Goal: Information Seeking & Learning: Check status

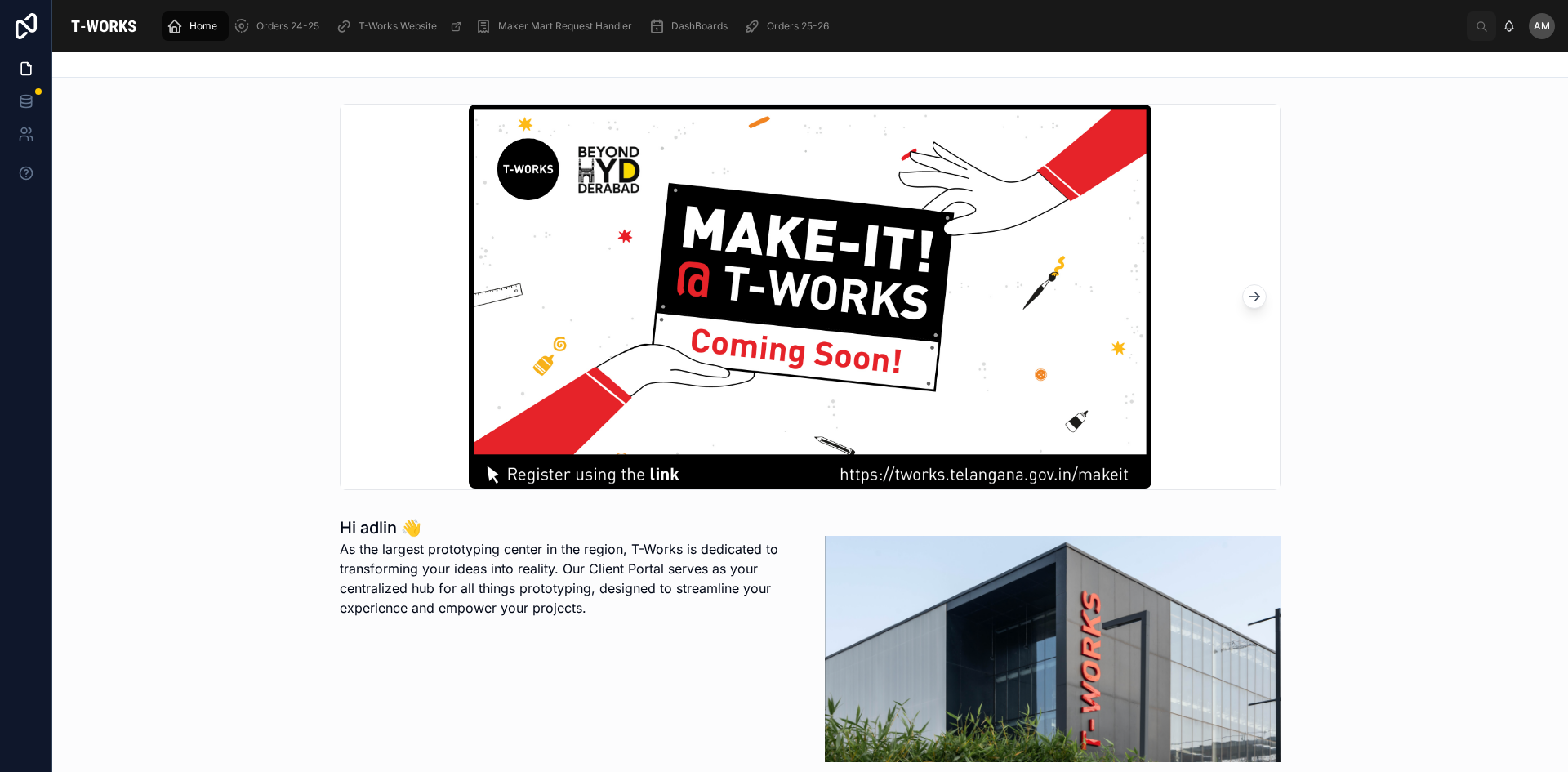
click at [808, 31] on span "Orders 25-26" at bounding box center [798, 26] width 62 height 13
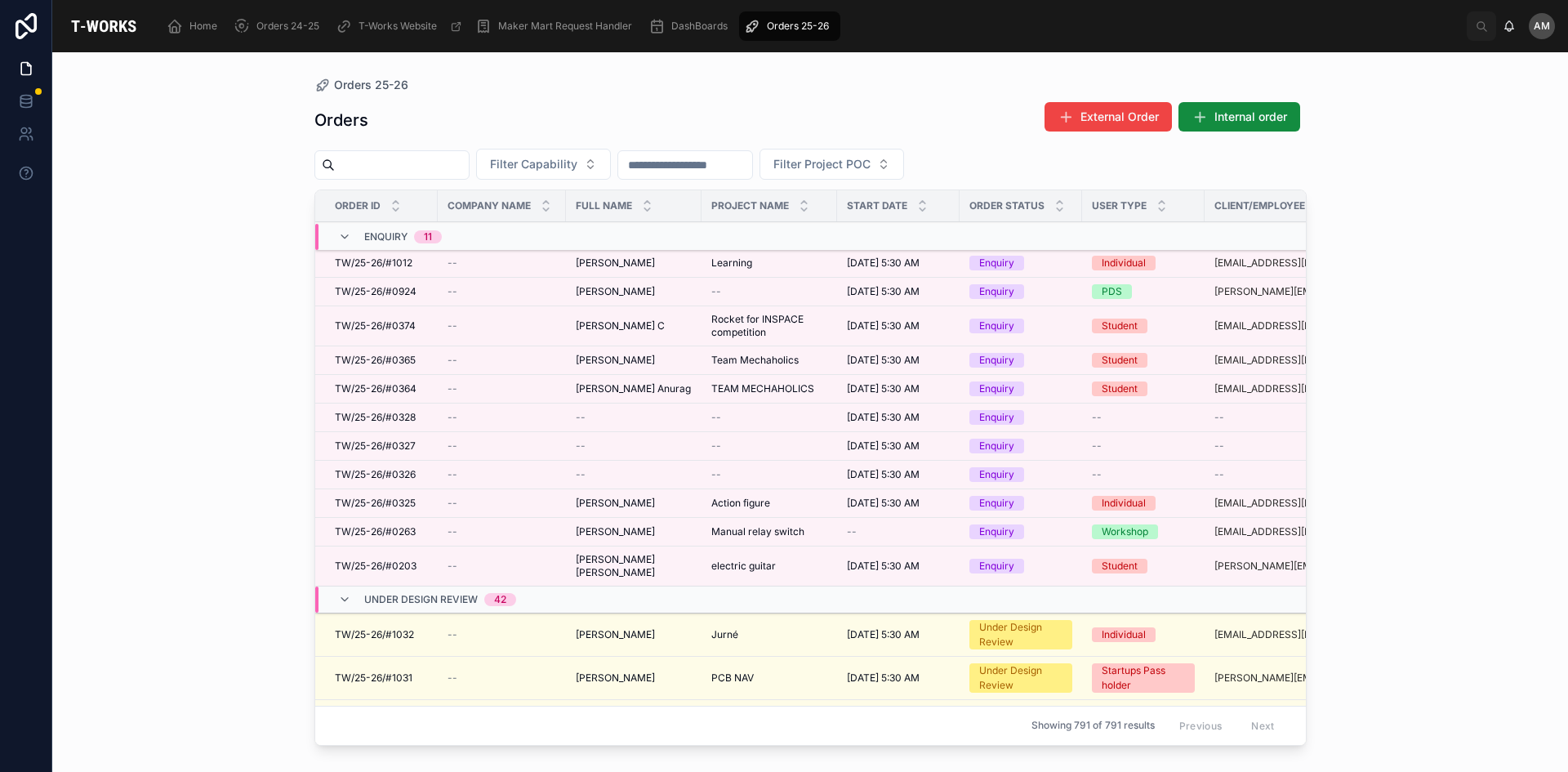
click at [554, 161] on span "Filter Capability" at bounding box center [534, 164] width 87 height 16
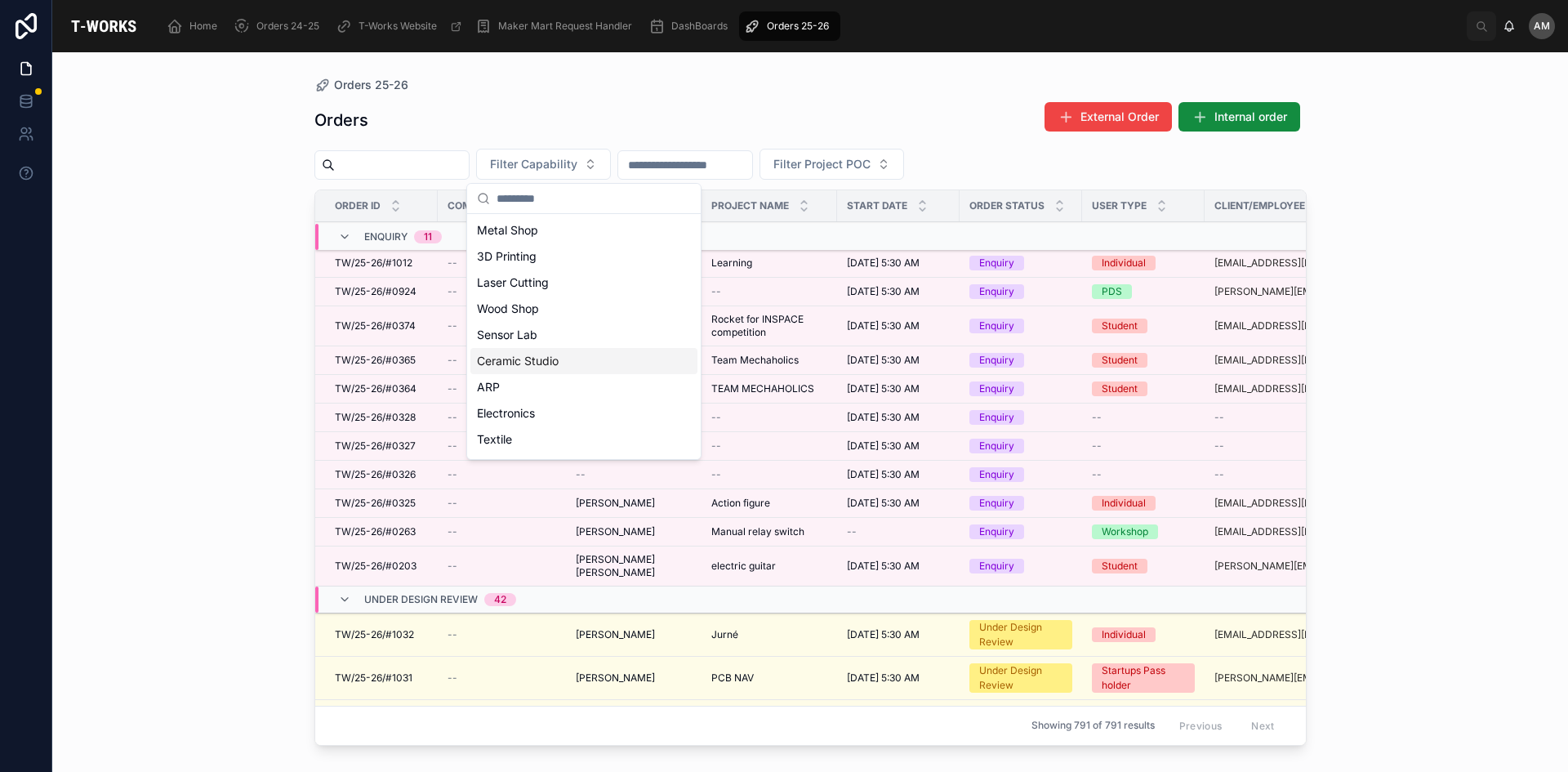
click at [563, 367] on div "Ceramic Studio" at bounding box center [583, 361] width 227 height 26
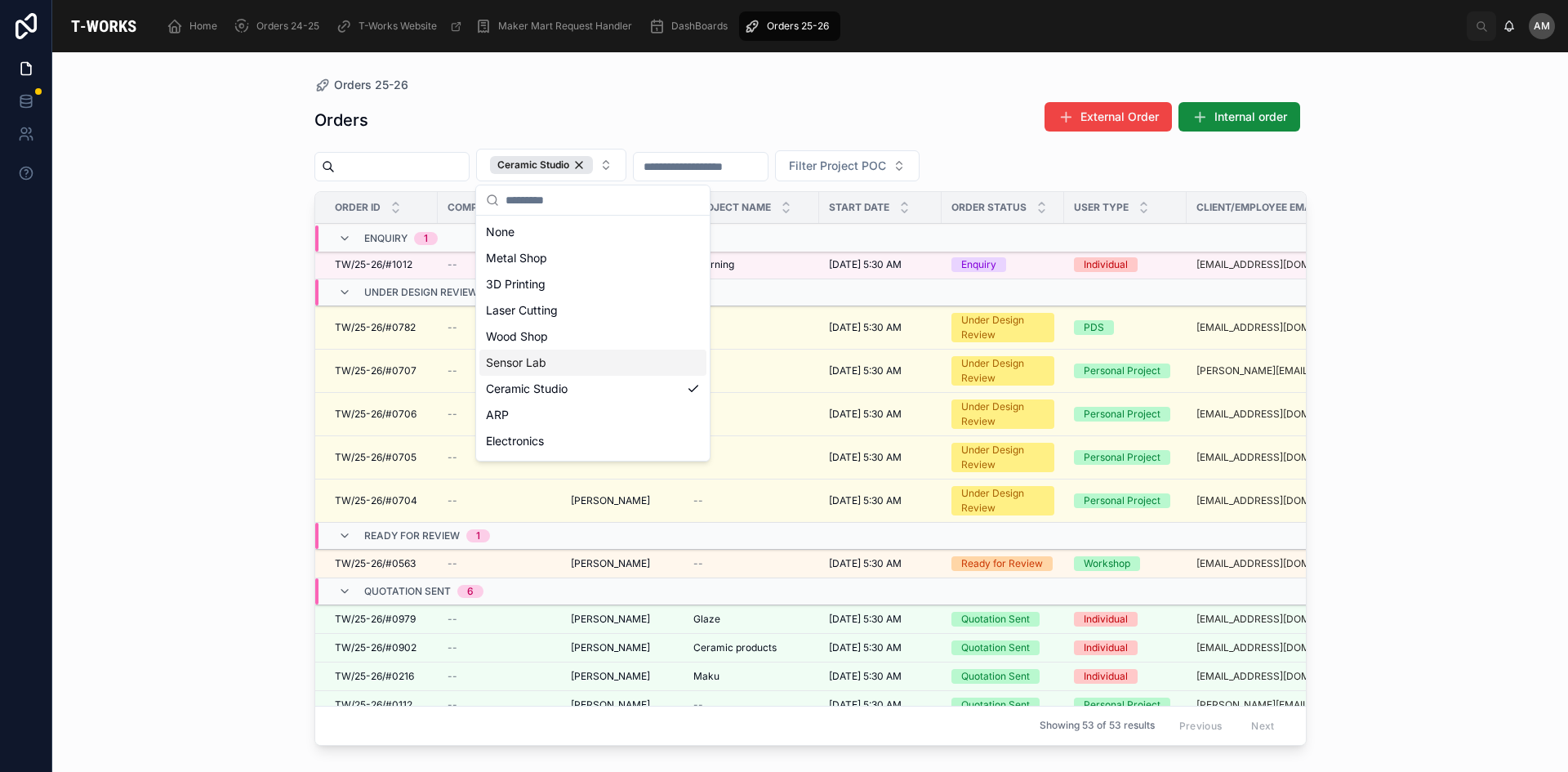
click at [886, 172] on span "Filter Project POC" at bounding box center [837, 165] width 98 height 16
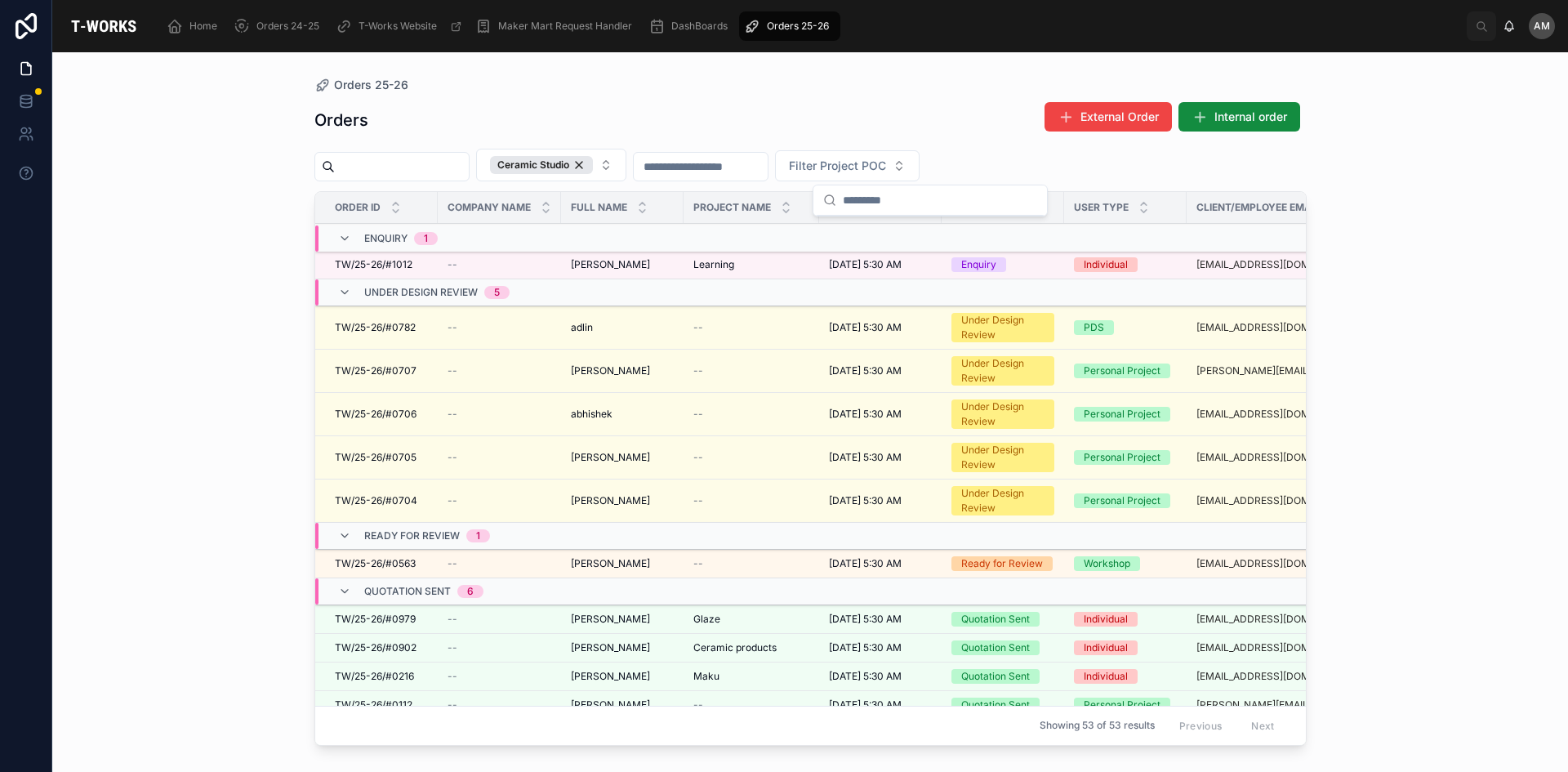
click at [745, 174] on input "text" at bounding box center [700, 167] width 134 height 23
click at [1022, 209] on span "Order Status" at bounding box center [989, 208] width 75 height 13
click at [1047, 203] on icon at bounding box center [1042, 204] width 11 height 11
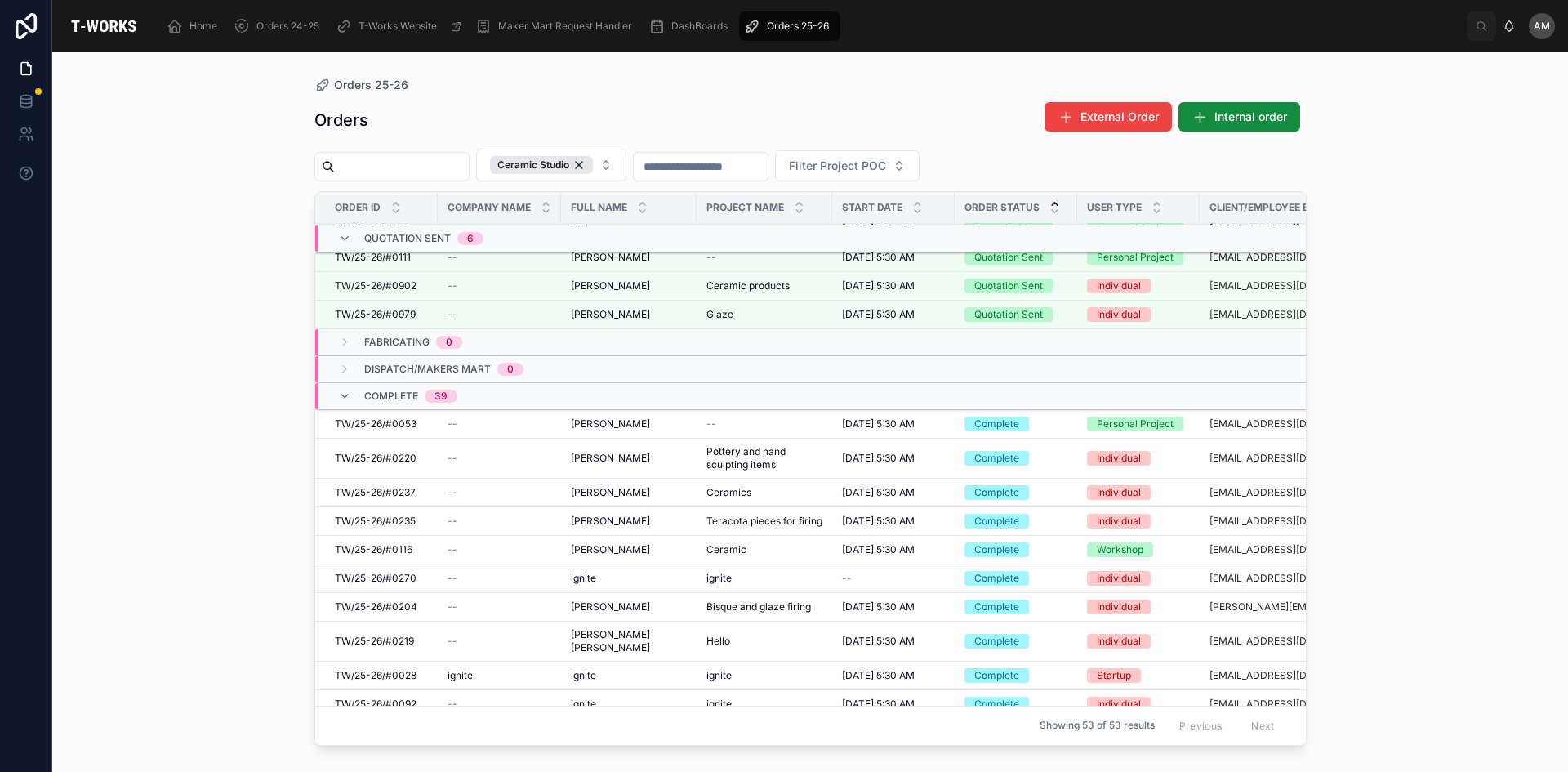
drag, startPoint x: 614, startPoint y: 732, endPoint x: 668, endPoint y: 733, distance: 54.0
click at [668, 733] on div "Order ID Company Name Full Name Project Name Start Date Order Status User Type …" at bounding box center [810, 468] width 990 height 553
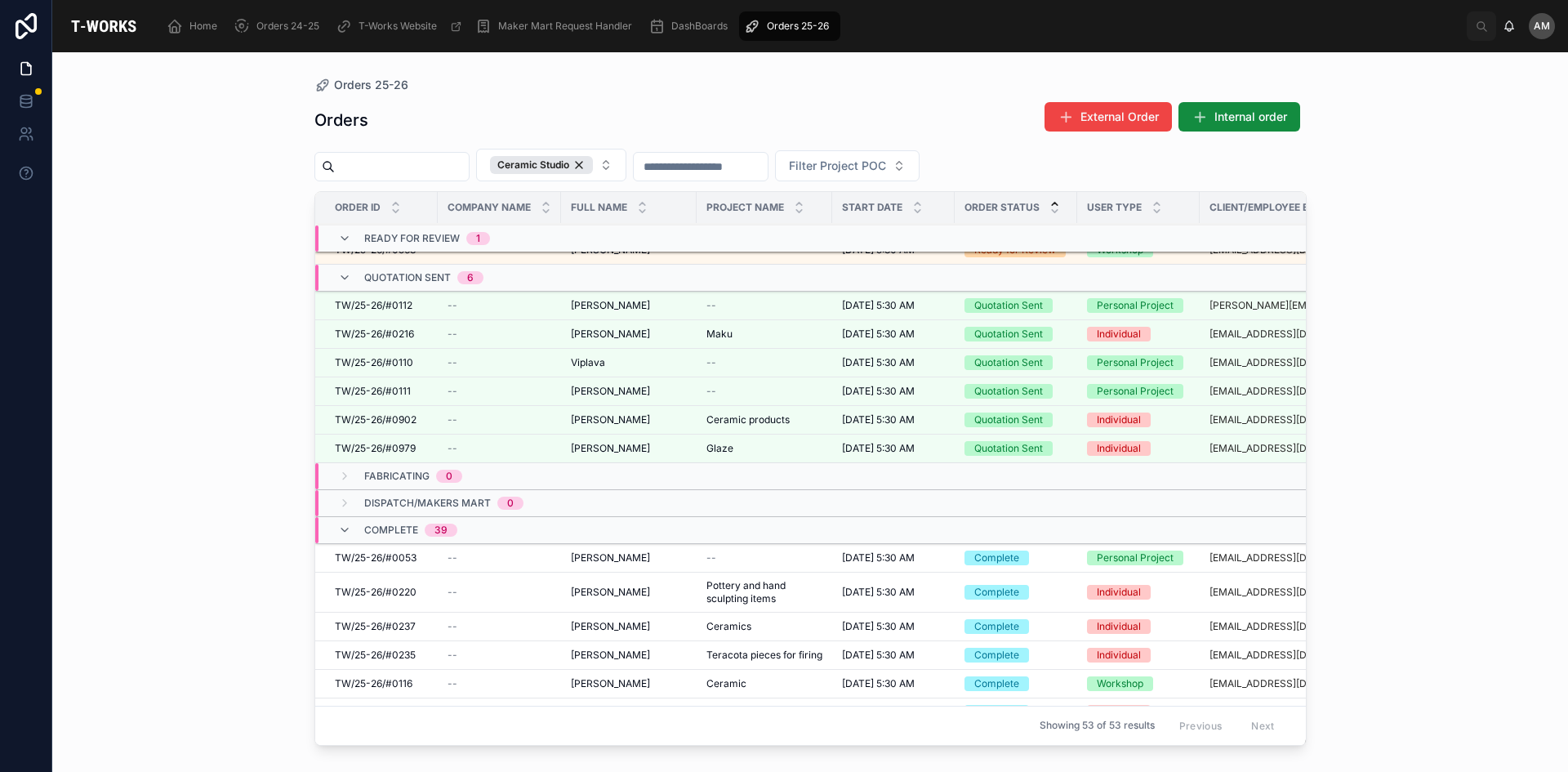
scroll to position [338, 0]
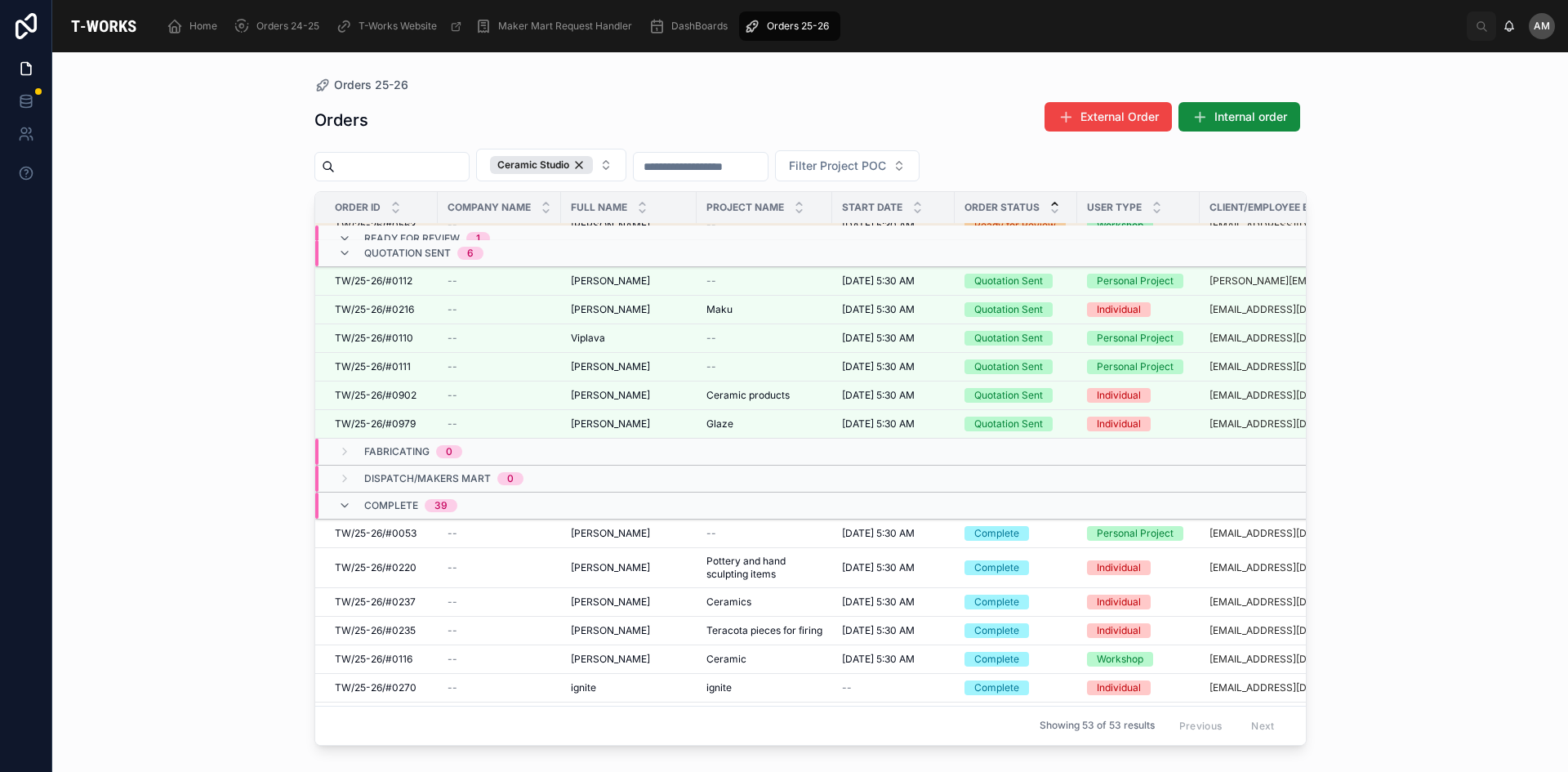
click at [335, 480] on div "Dispatch/Makers Mart 0" at bounding box center [430, 479] width 224 height 26
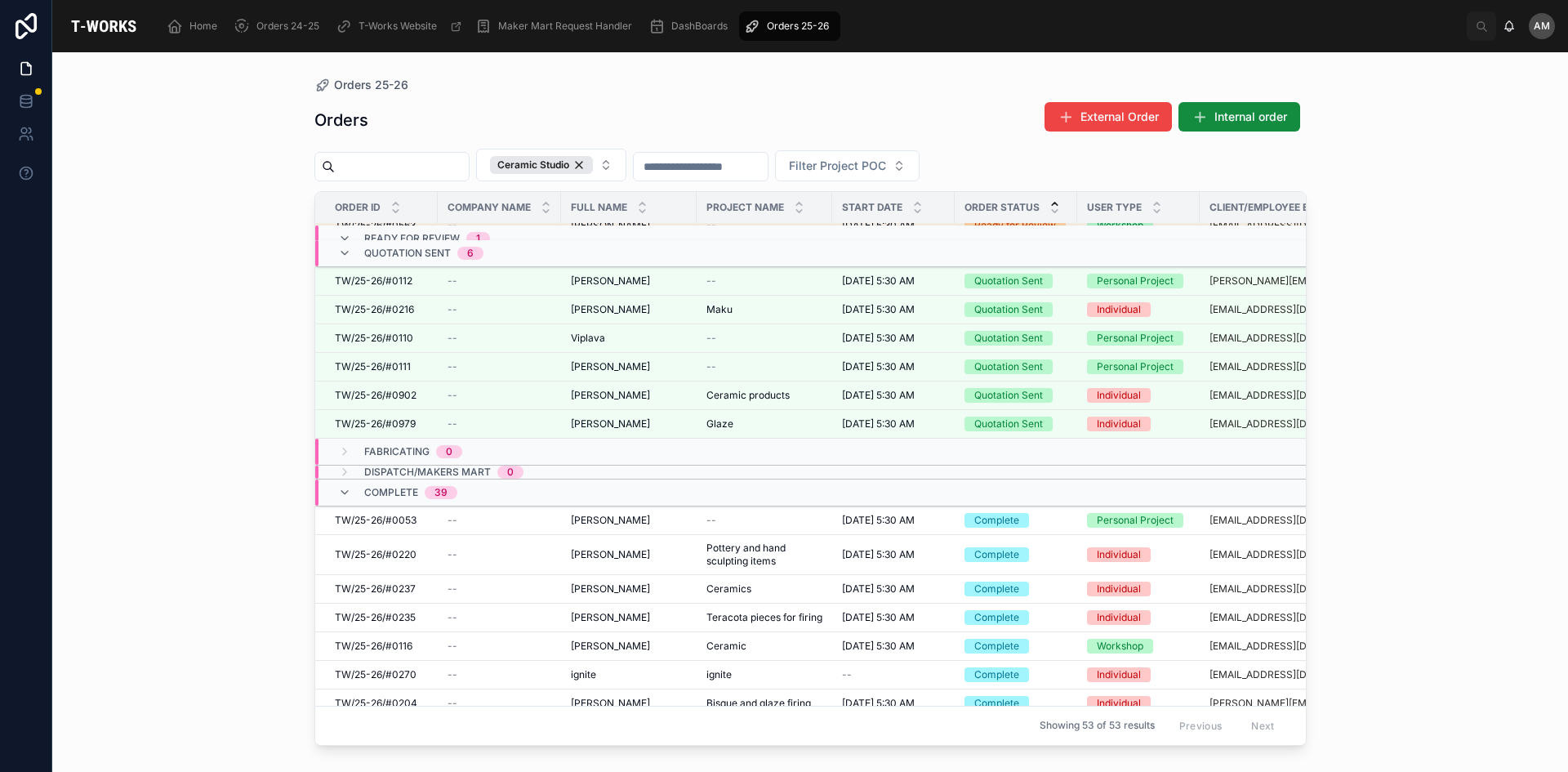
click at [341, 486] on icon at bounding box center [345, 493] width 13 height 13
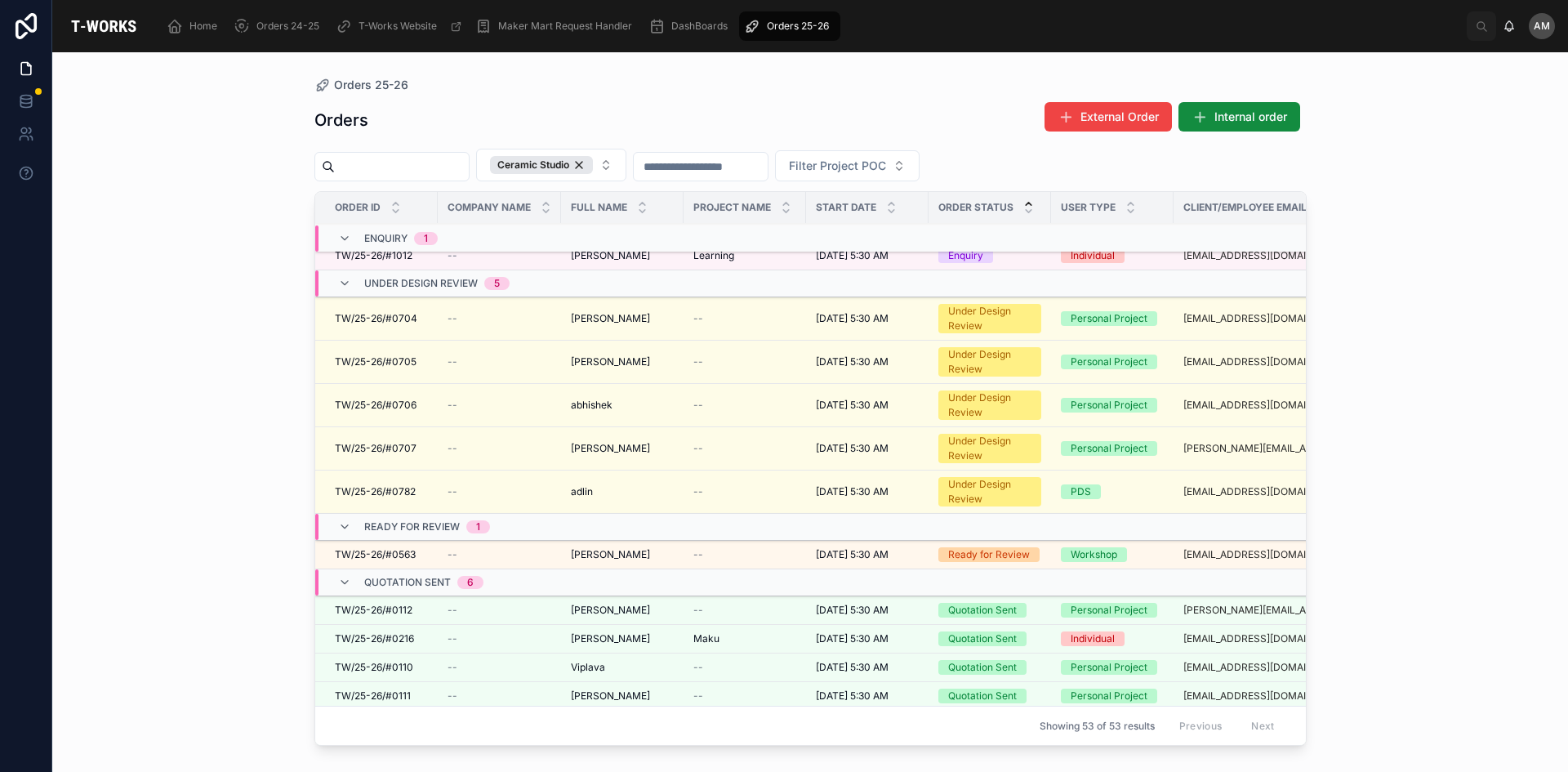
scroll to position [0, 0]
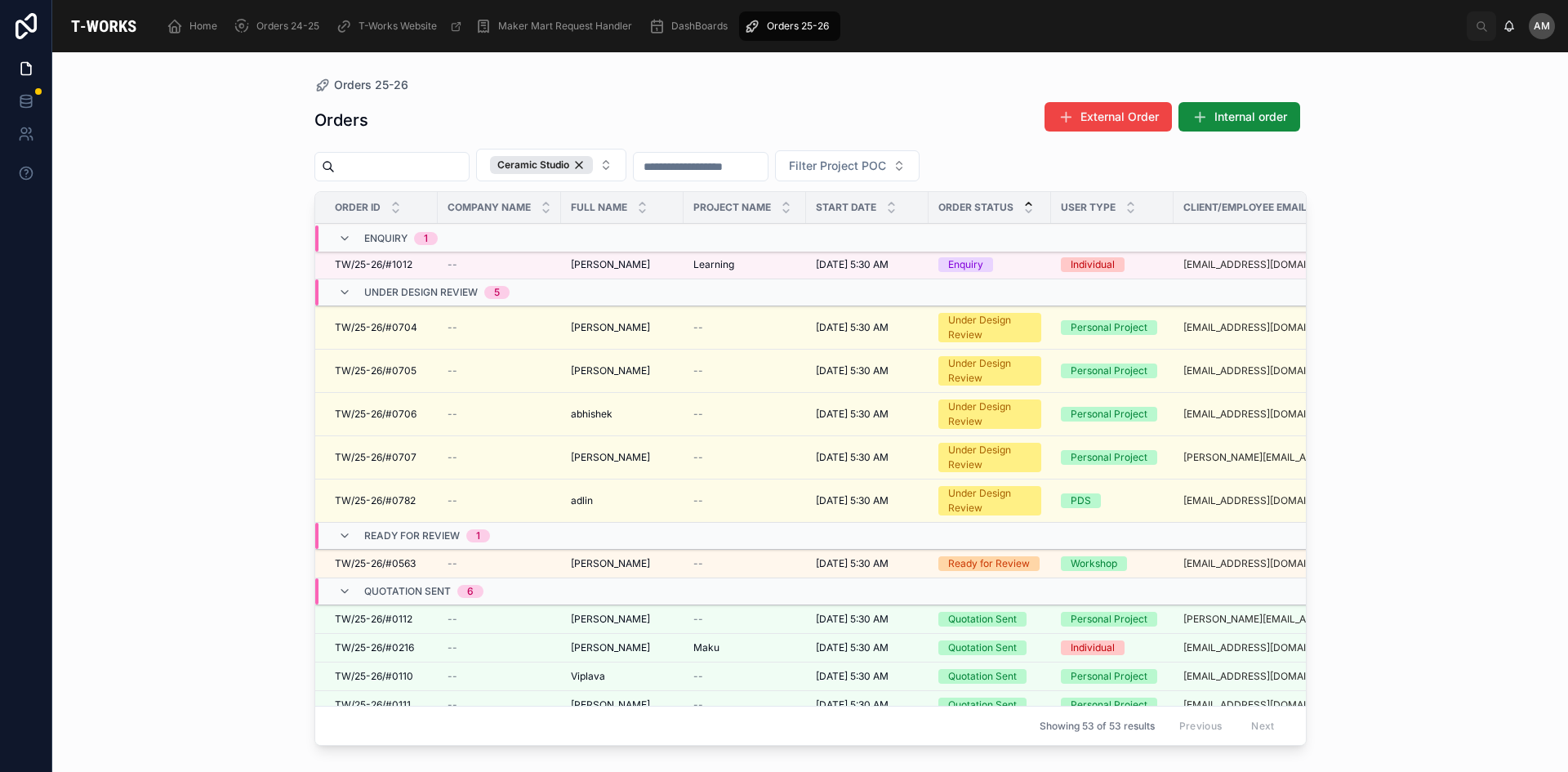
click at [340, 238] on icon at bounding box center [345, 239] width 13 height 13
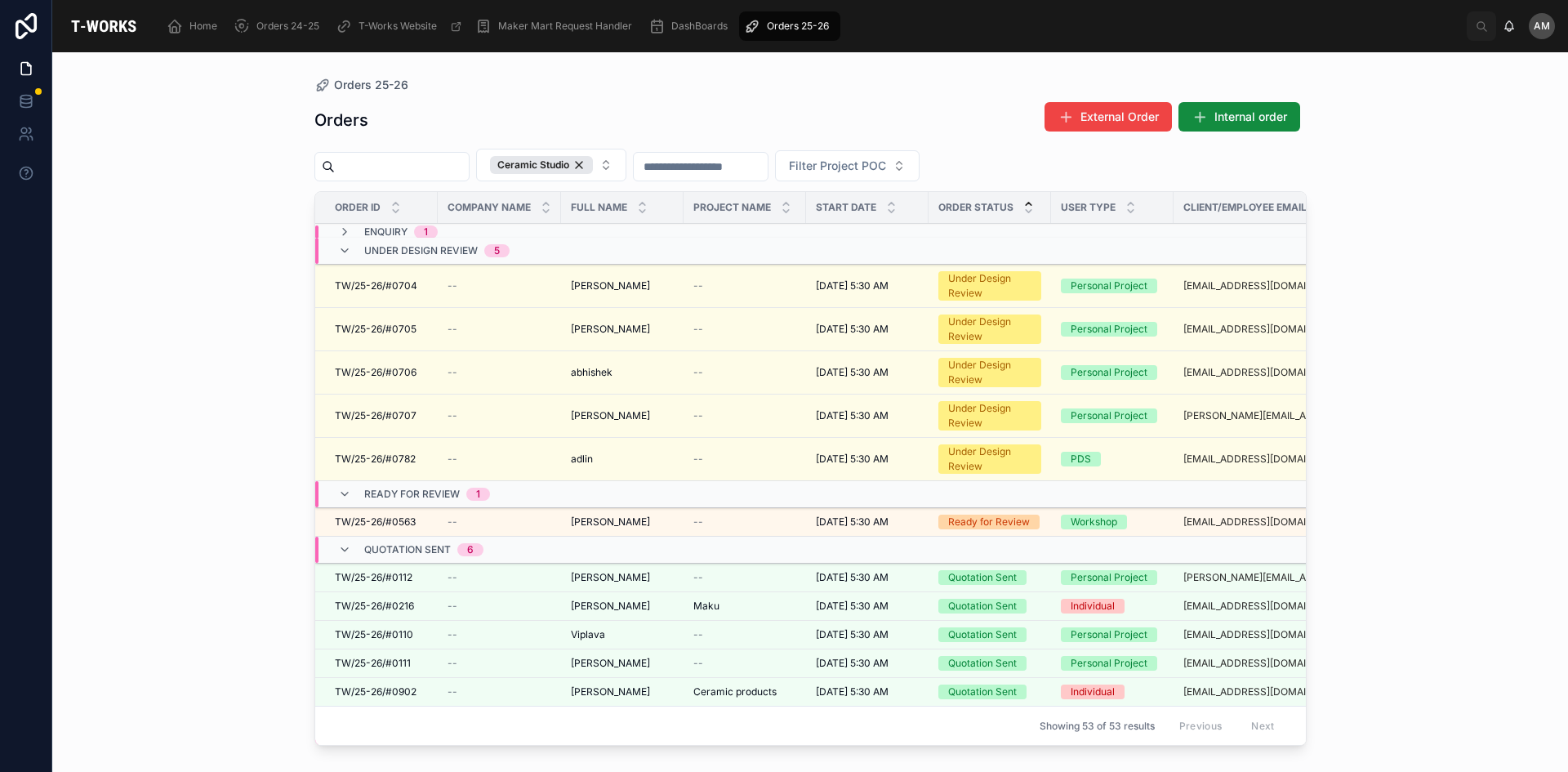
click at [391, 227] on span "Enquiry" at bounding box center [385, 232] width 43 height 13
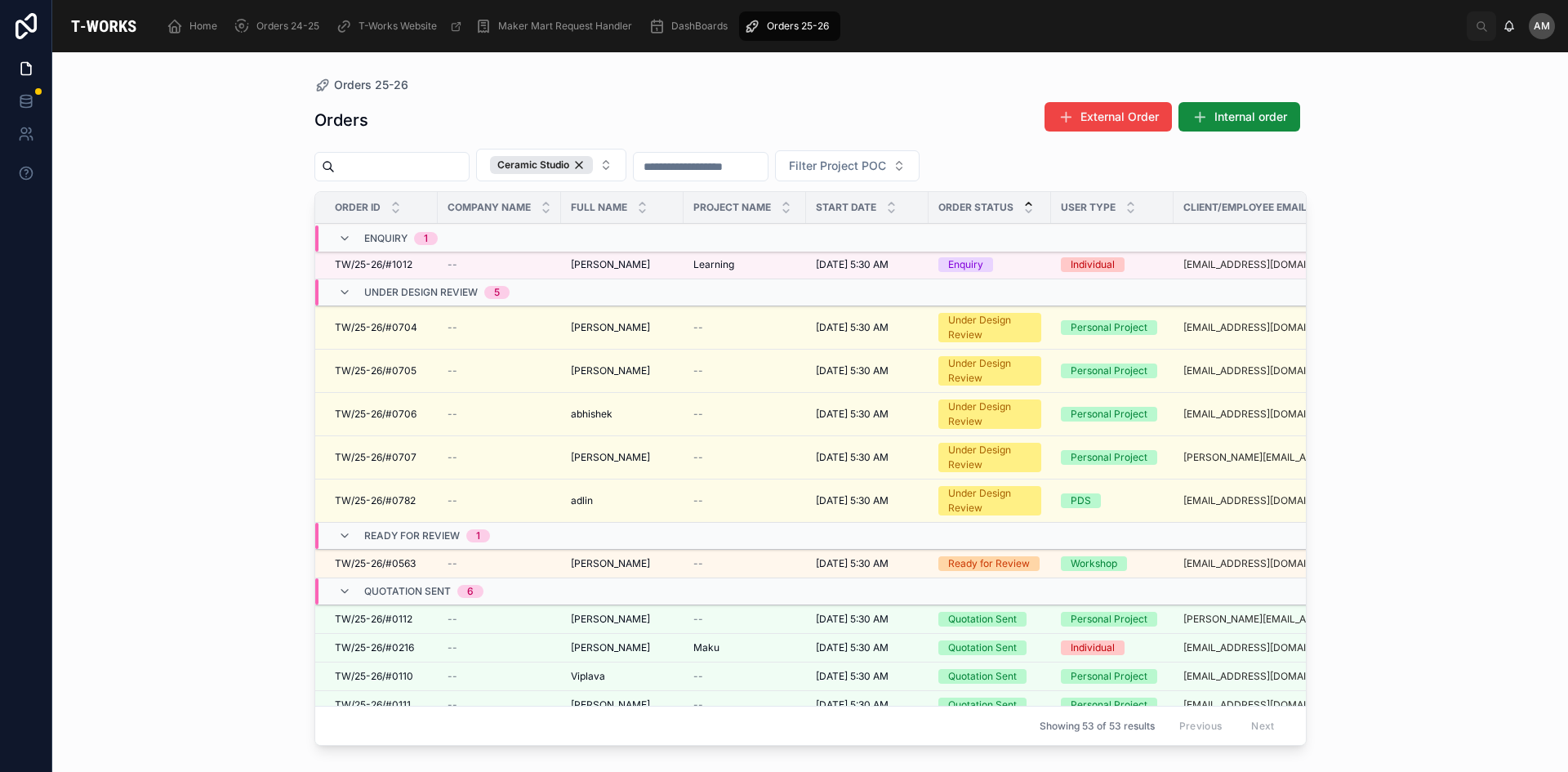
click at [826, 260] on span "[DATE] 5:30 AM" at bounding box center [852, 265] width 72 height 13
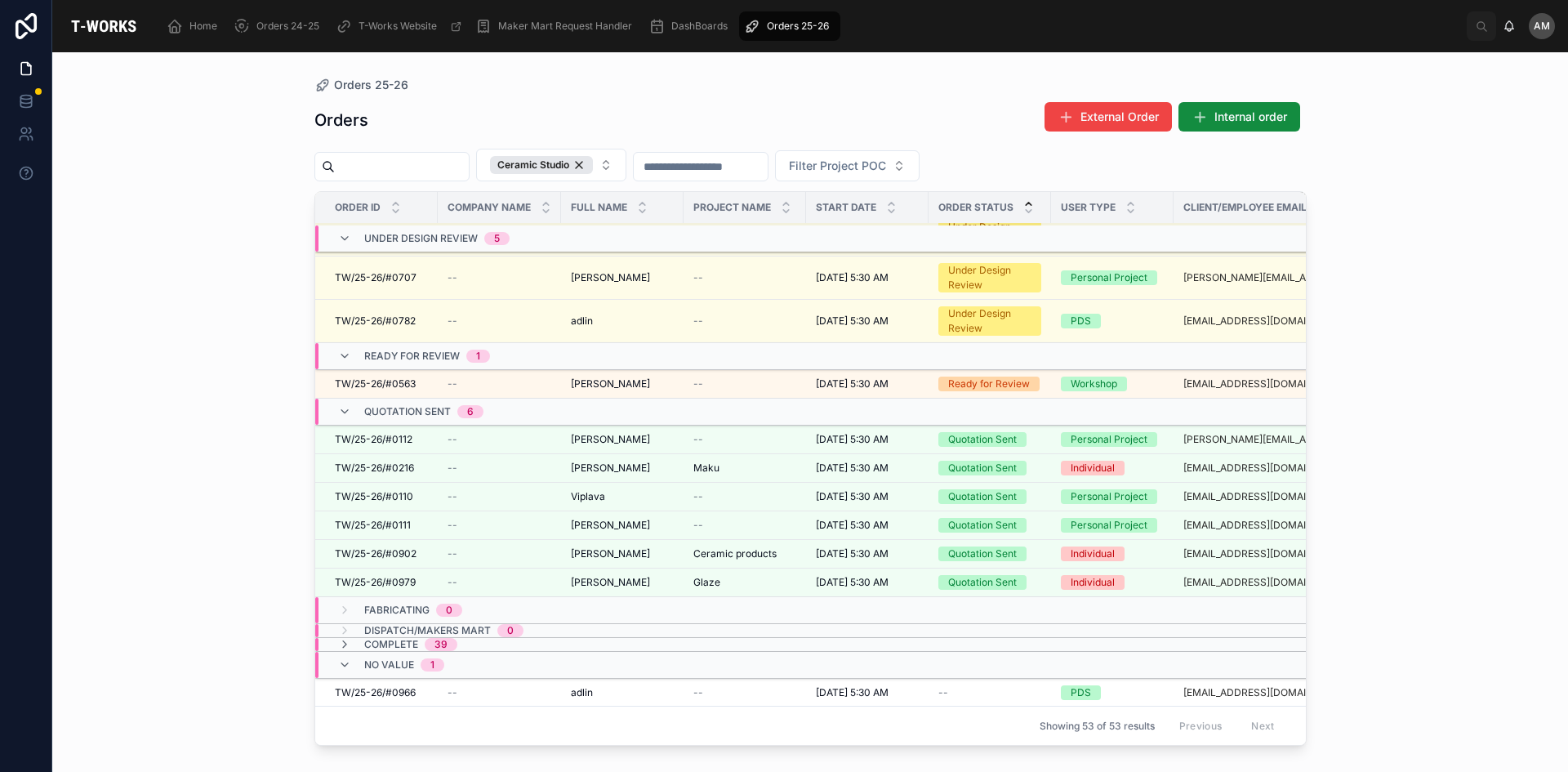
scroll to position [193, 0]
click at [464, 568] on td "--" at bounding box center [499, 582] width 124 height 29
click at [621, 575] on div "[PERSON_NAME][DEMOGRAPHIC_DATA] [PERSON_NAME][DEMOGRAPHIC_DATA]" at bounding box center [622, 582] width 103 height 13
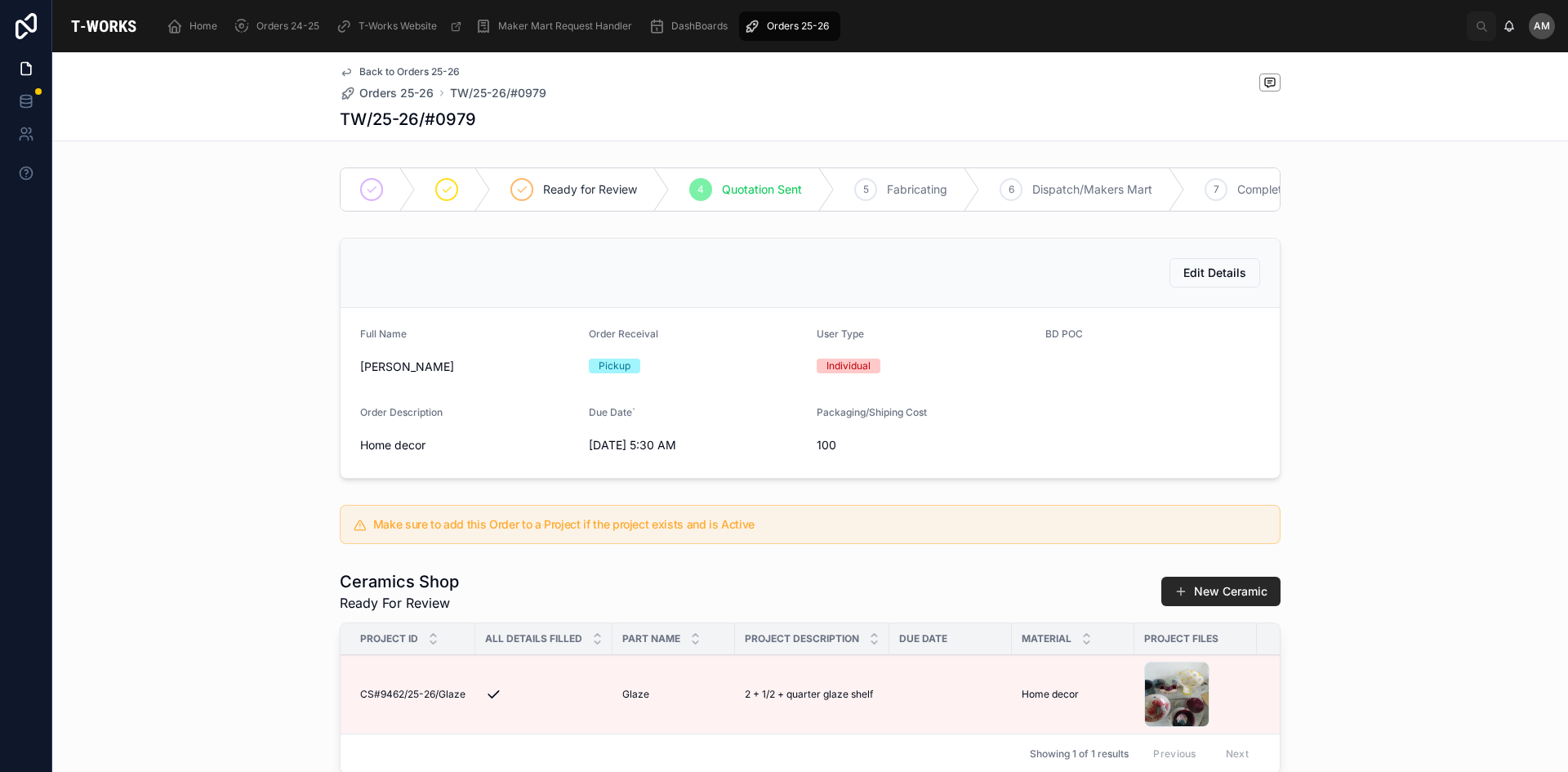
click at [521, 89] on span "TW/25-26/#0979" at bounding box center [498, 93] width 97 height 16
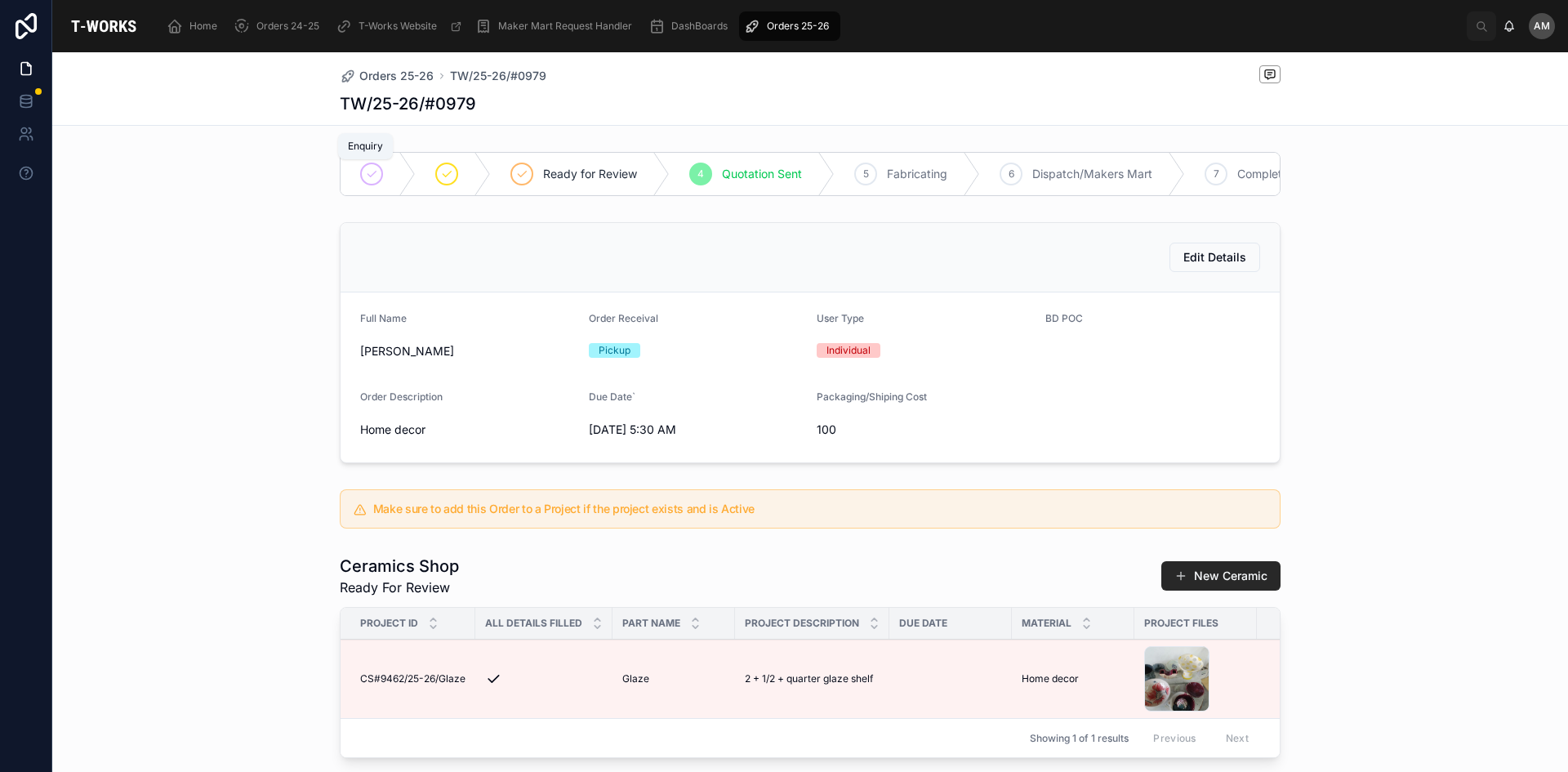
click at [365, 178] on icon at bounding box center [372, 174] width 13 height 13
click at [1204, 266] on span "Edit Details" at bounding box center [1214, 256] width 63 height 16
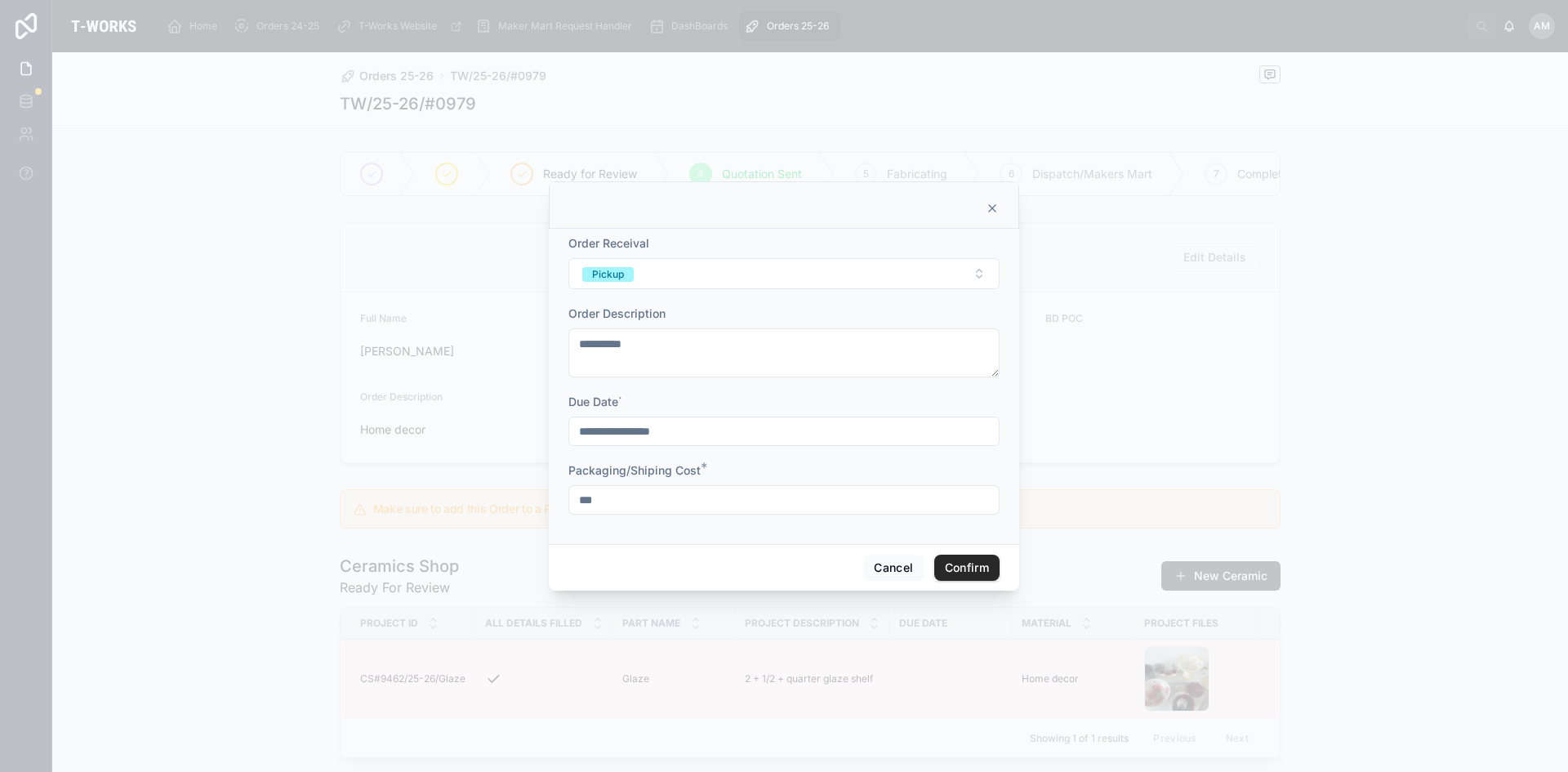
click at [996, 204] on icon at bounding box center [992, 209] width 13 height 13
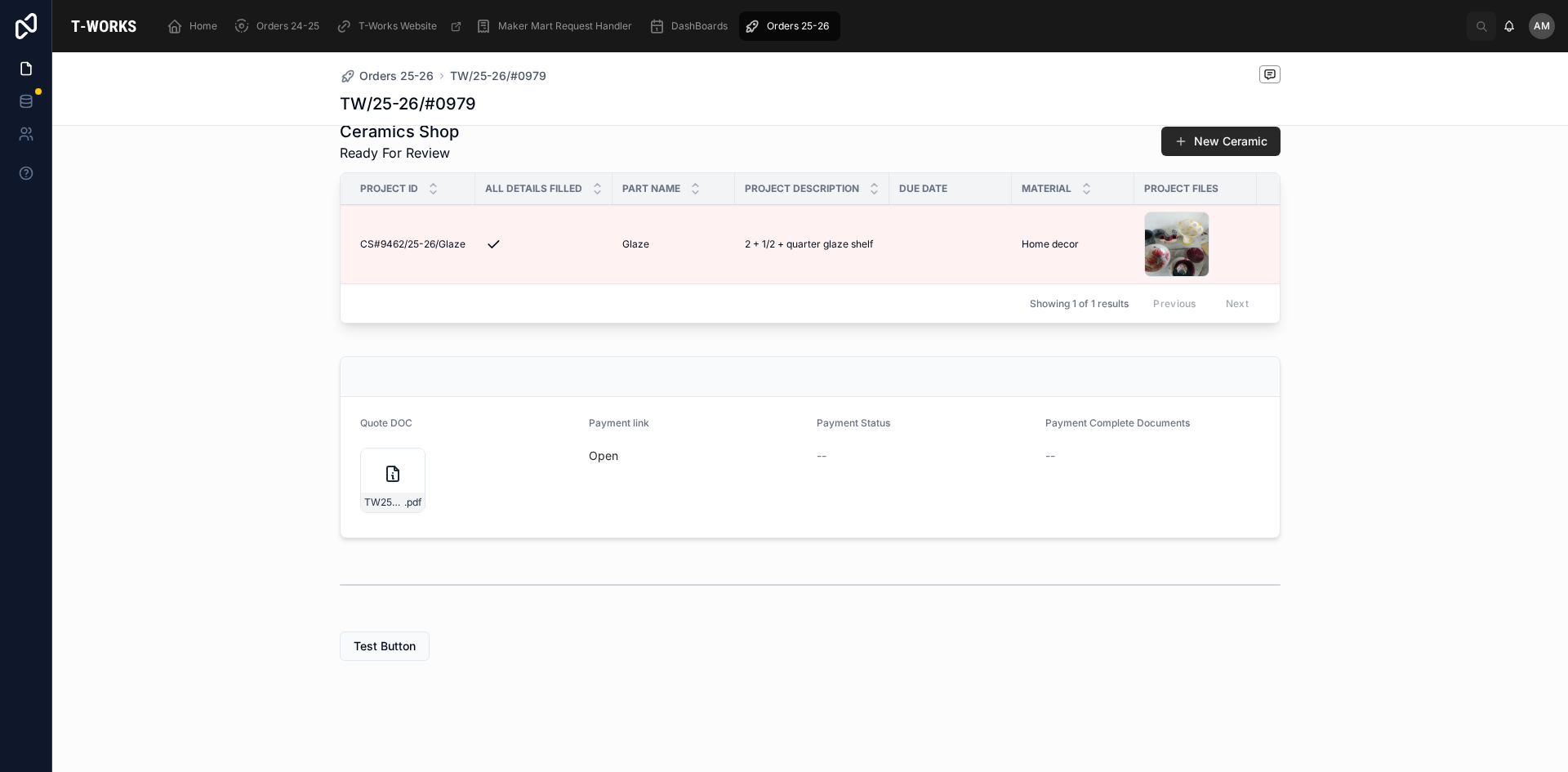
scroll to position [459, 0]
click at [384, 468] on icon at bounding box center [393, 473] width 19 height 19
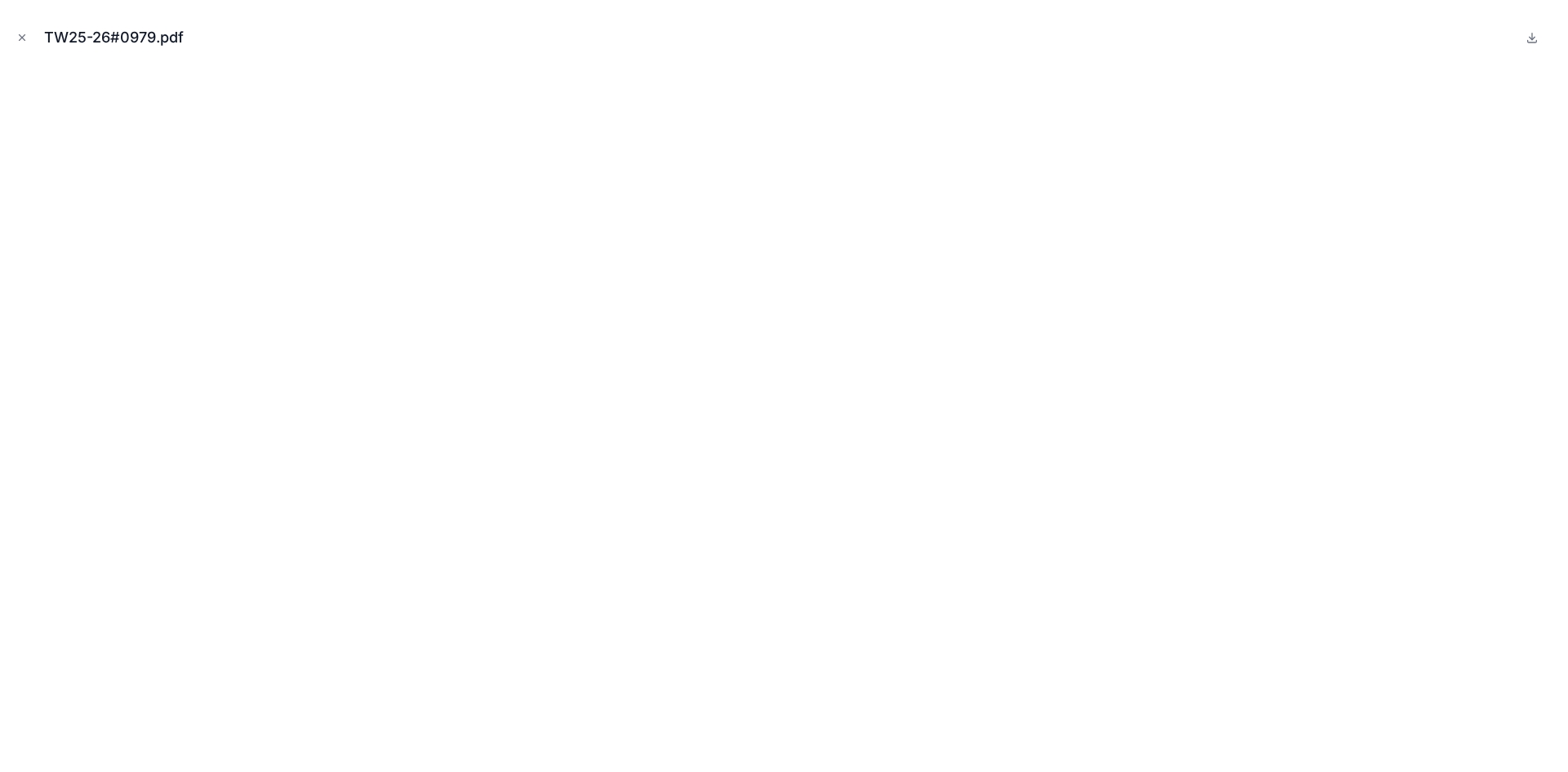
click at [23, 31] on button "Close modal" at bounding box center [22, 37] width 18 height 18
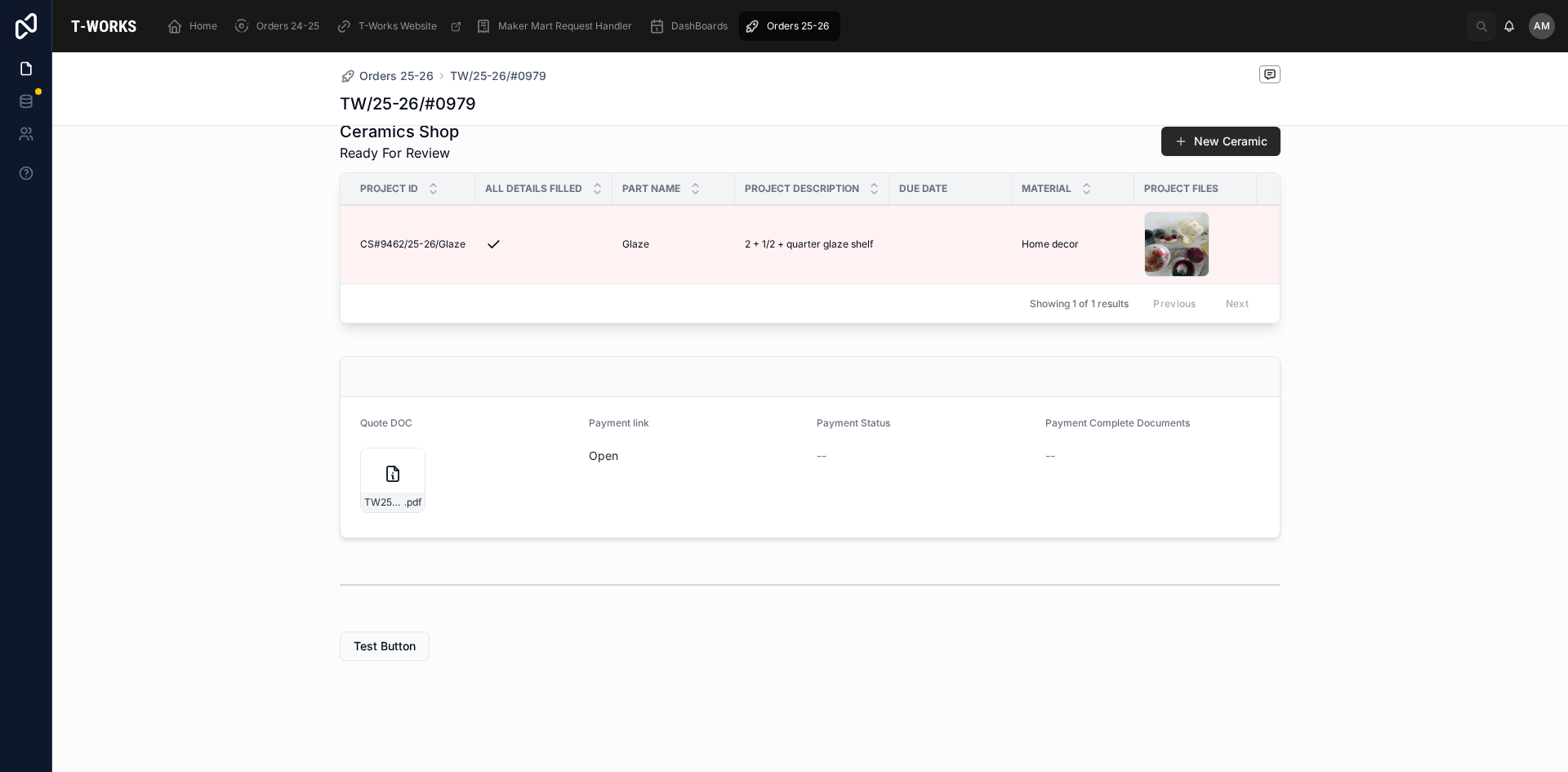
scroll to position [459, 0]
click at [817, 24] on span "Orders 25-26" at bounding box center [798, 26] width 62 height 13
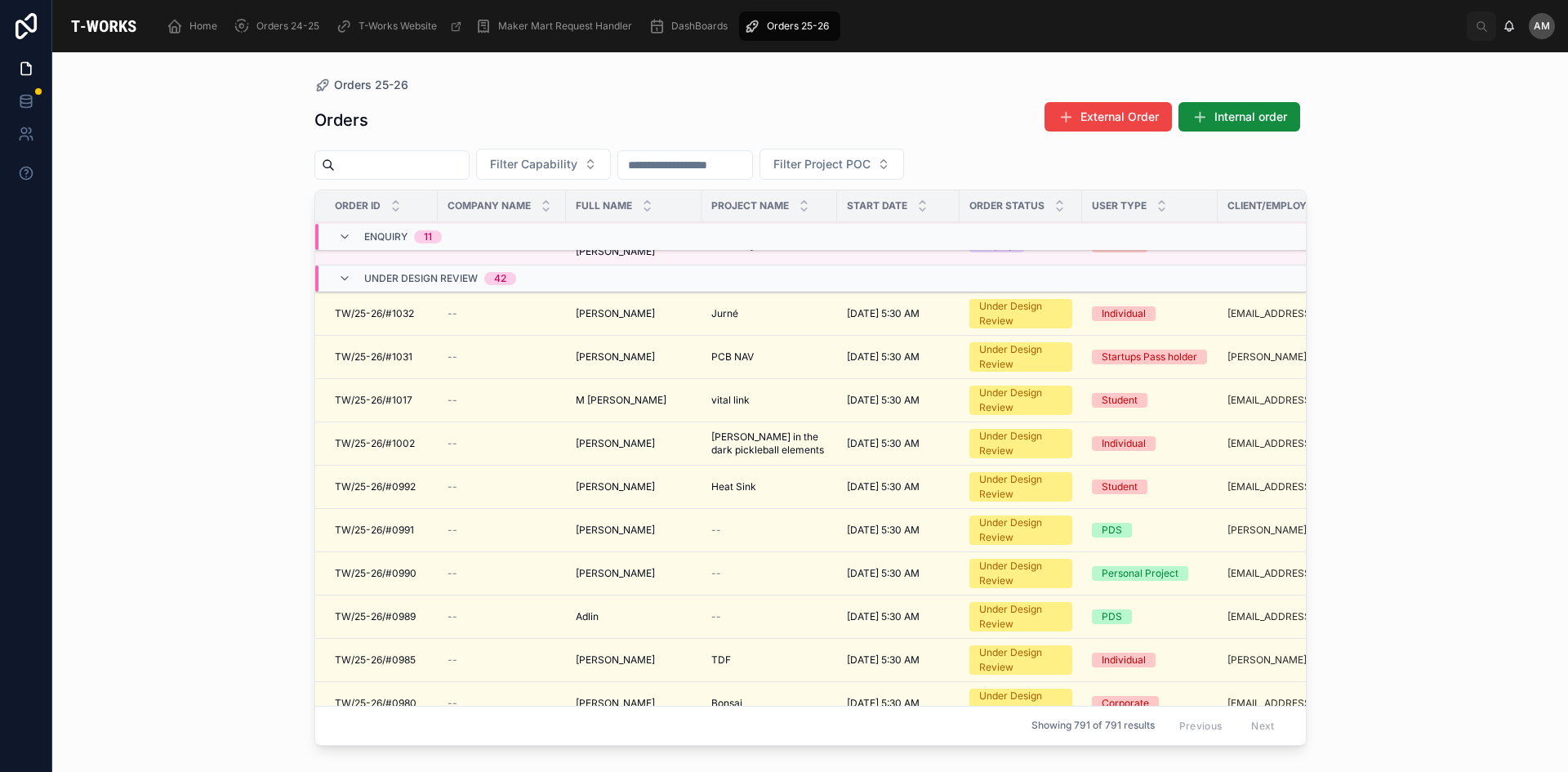
scroll to position [327, 0]
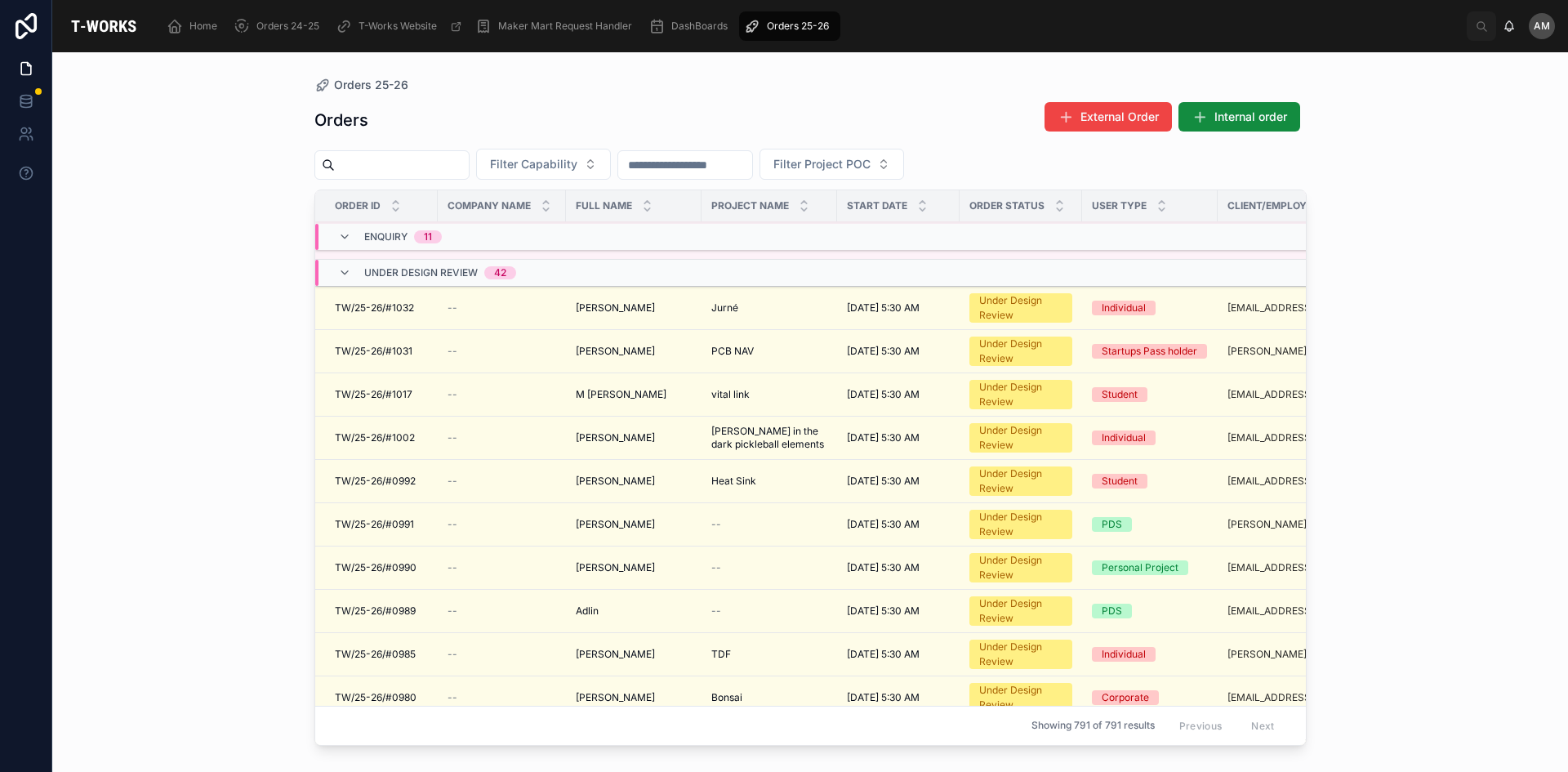
click at [576, 158] on span "Filter Capability" at bounding box center [534, 164] width 87 height 16
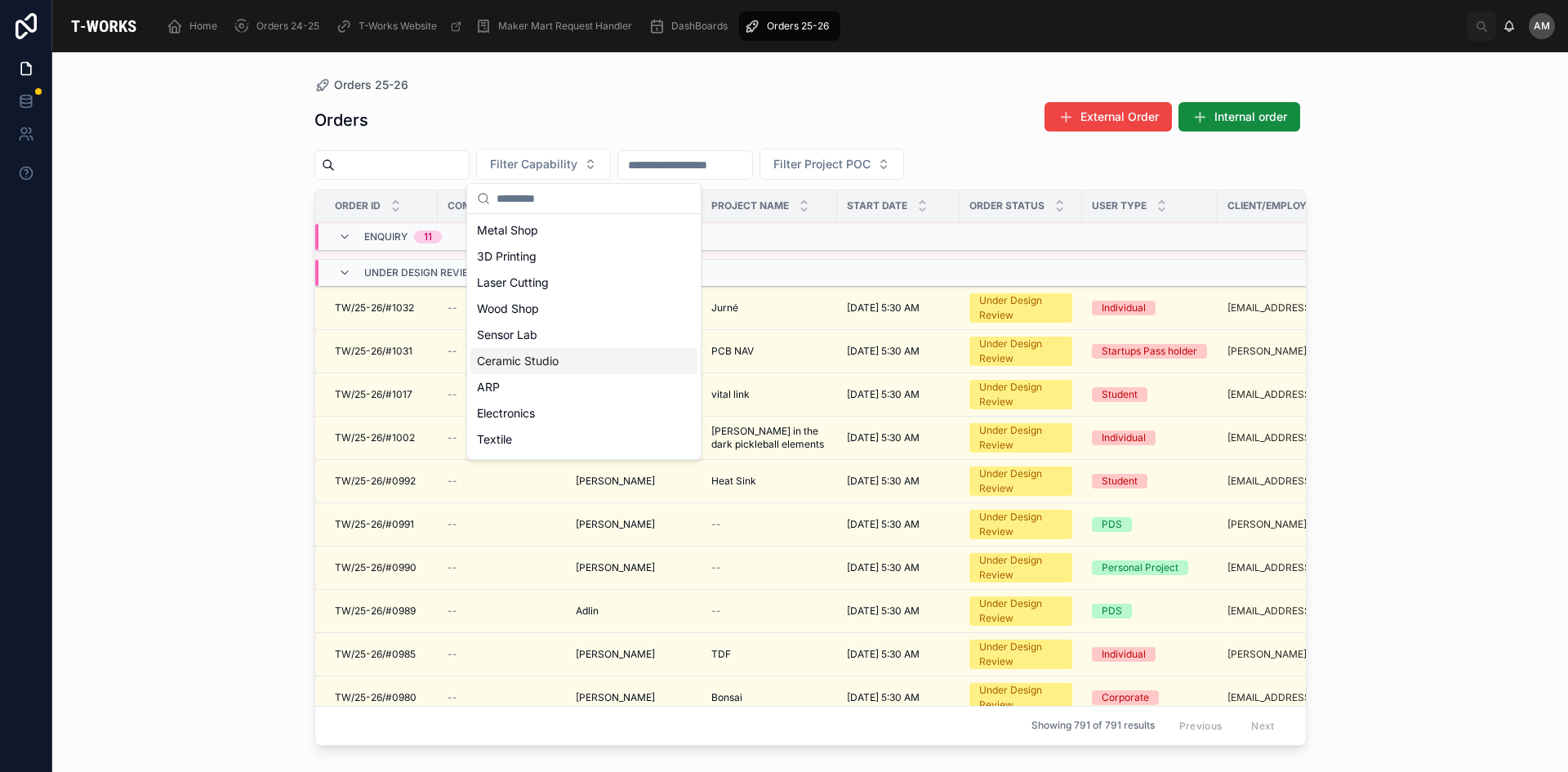
click at [543, 362] on div "Ceramic Studio" at bounding box center [583, 361] width 227 height 26
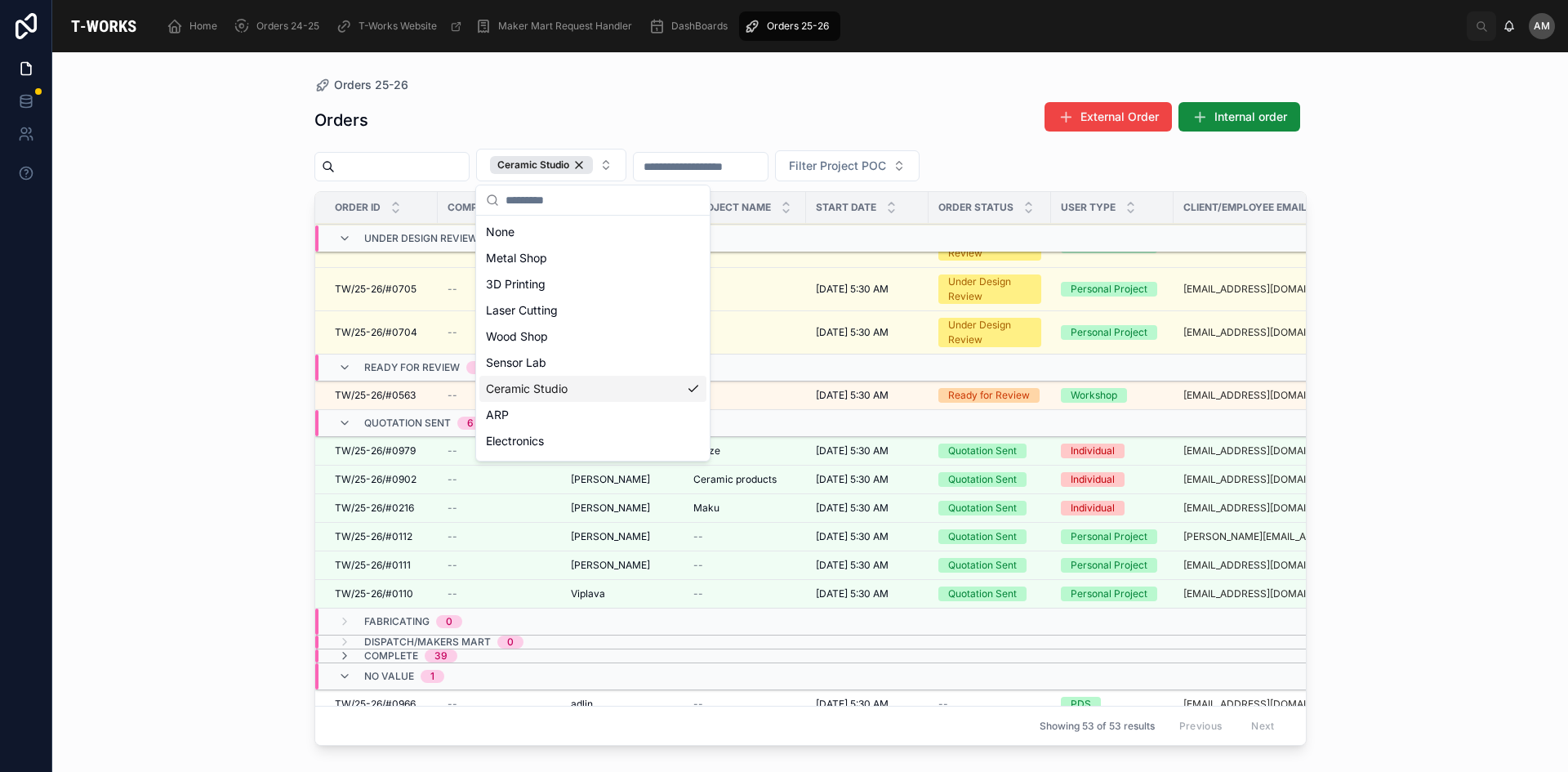
scroll to position [193, 0]
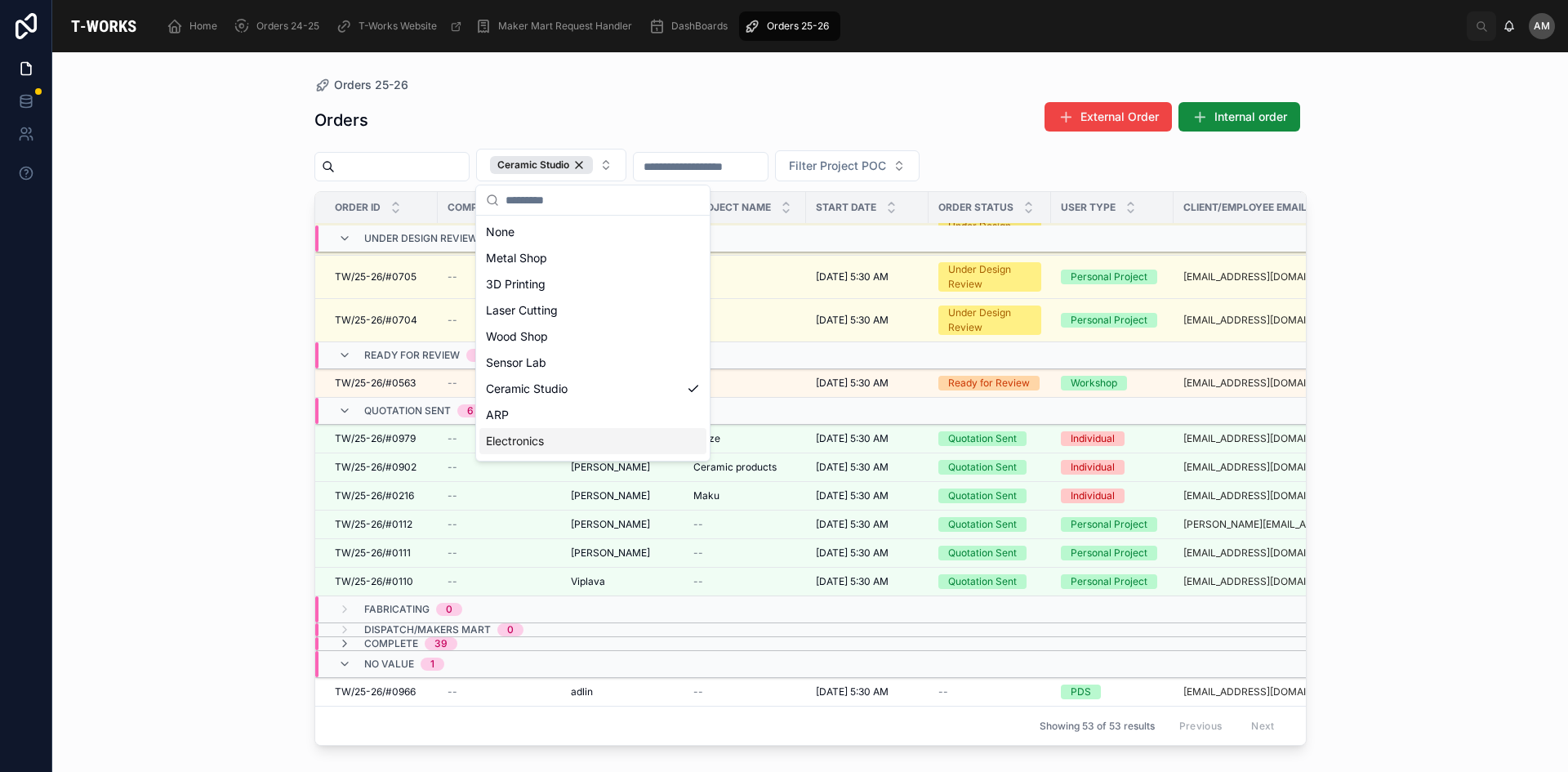
click at [392, 637] on span "Complete" at bounding box center [391, 644] width 54 height 13
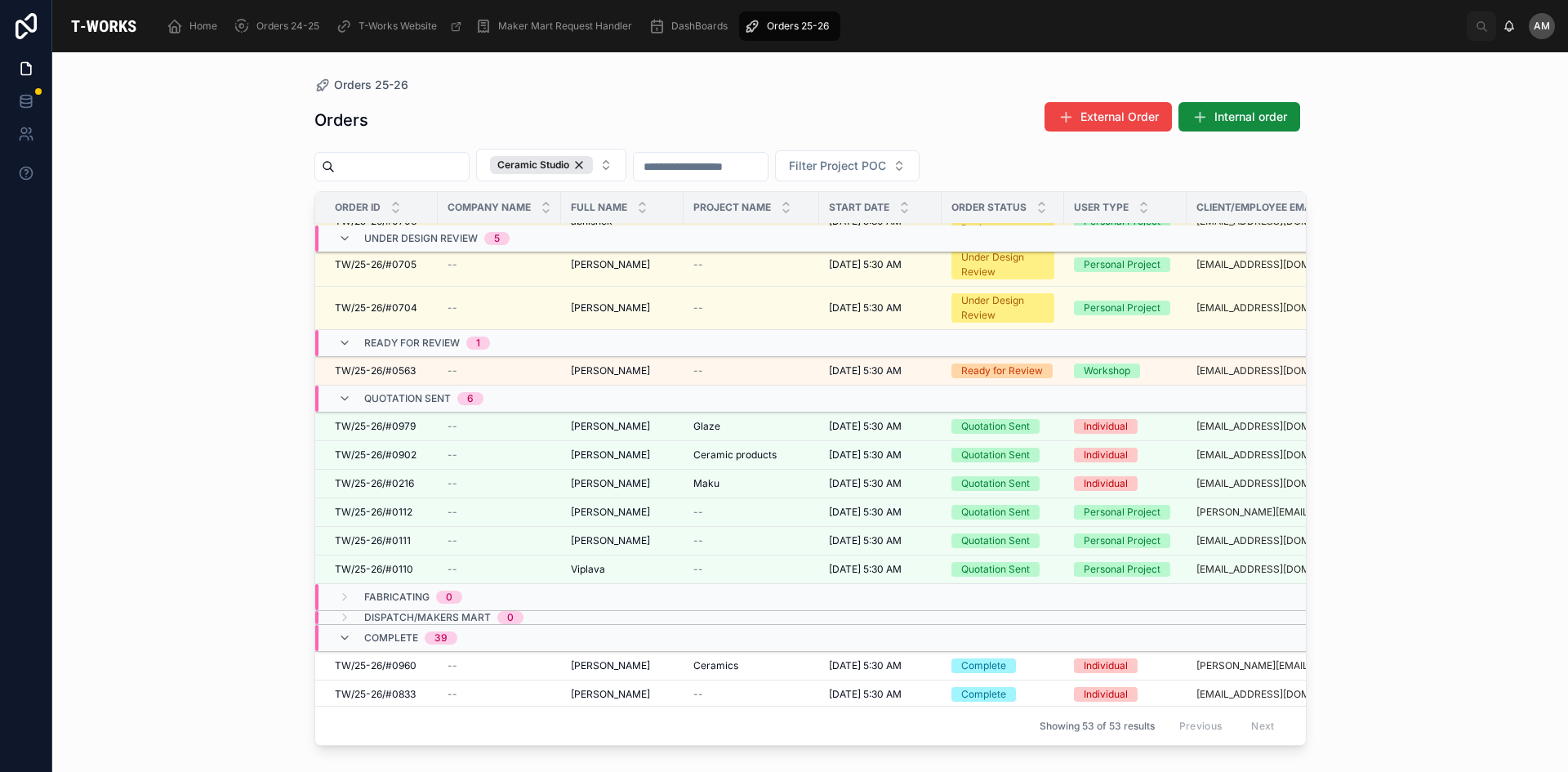
click at [392, 618] on span "Dispatch/Makers Mart" at bounding box center [427, 618] width 127 height 13
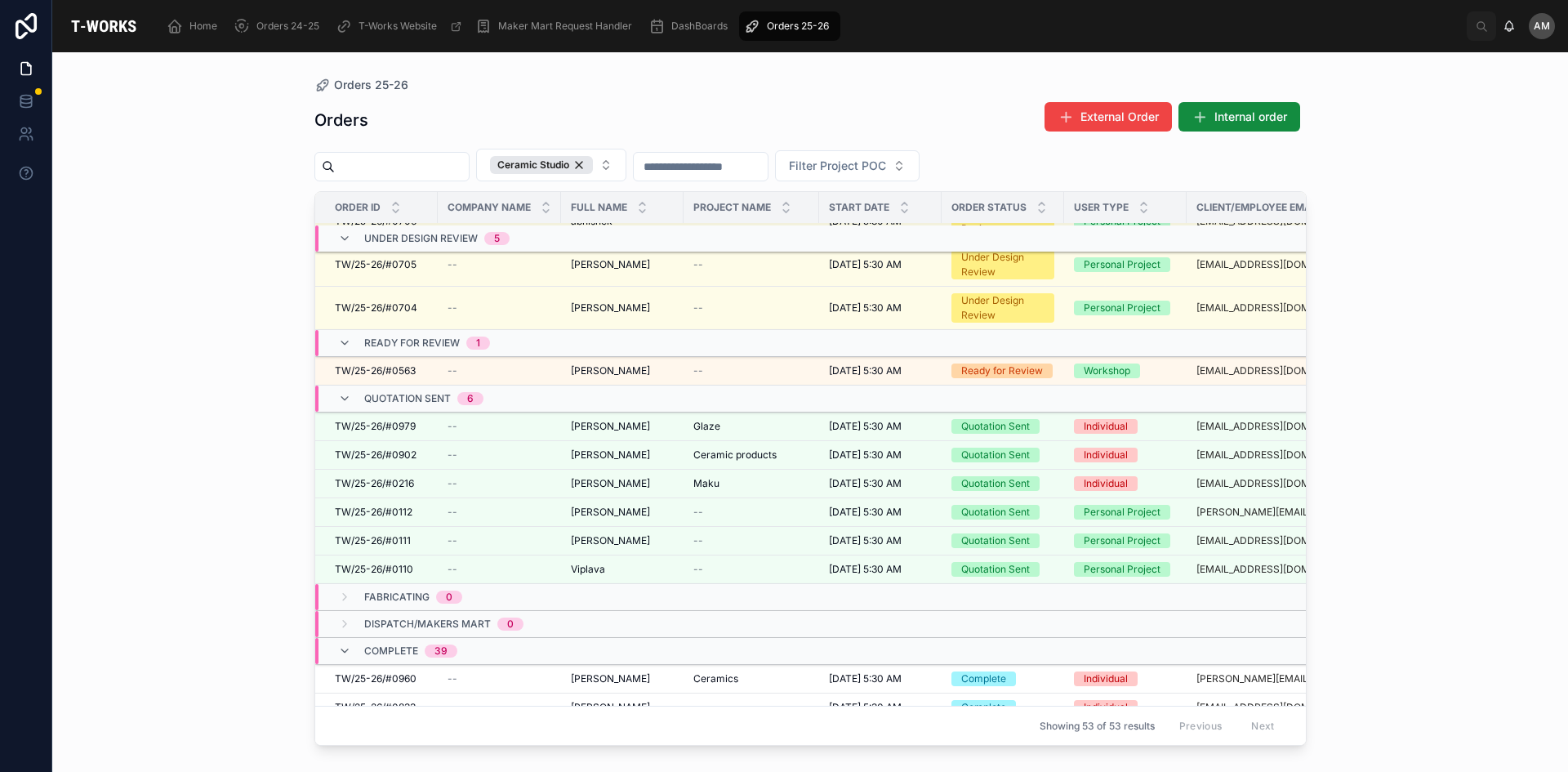
click at [419, 654] on div "Complete 39" at bounding box center [410, 651] width 93 height 26
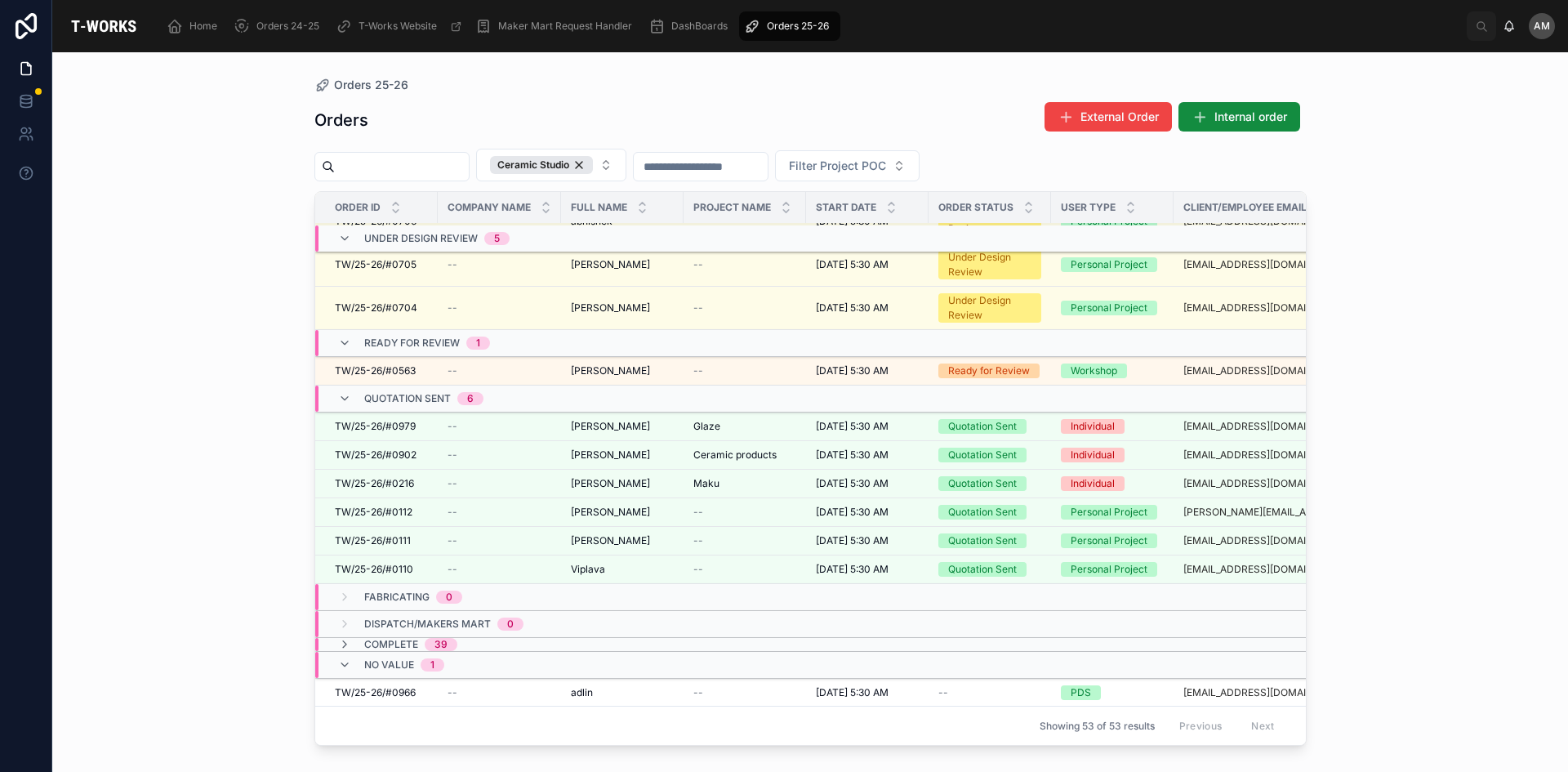
click at [681, 641] on div "Complete 39" at bounding box center [499, 645] width 368 height 13
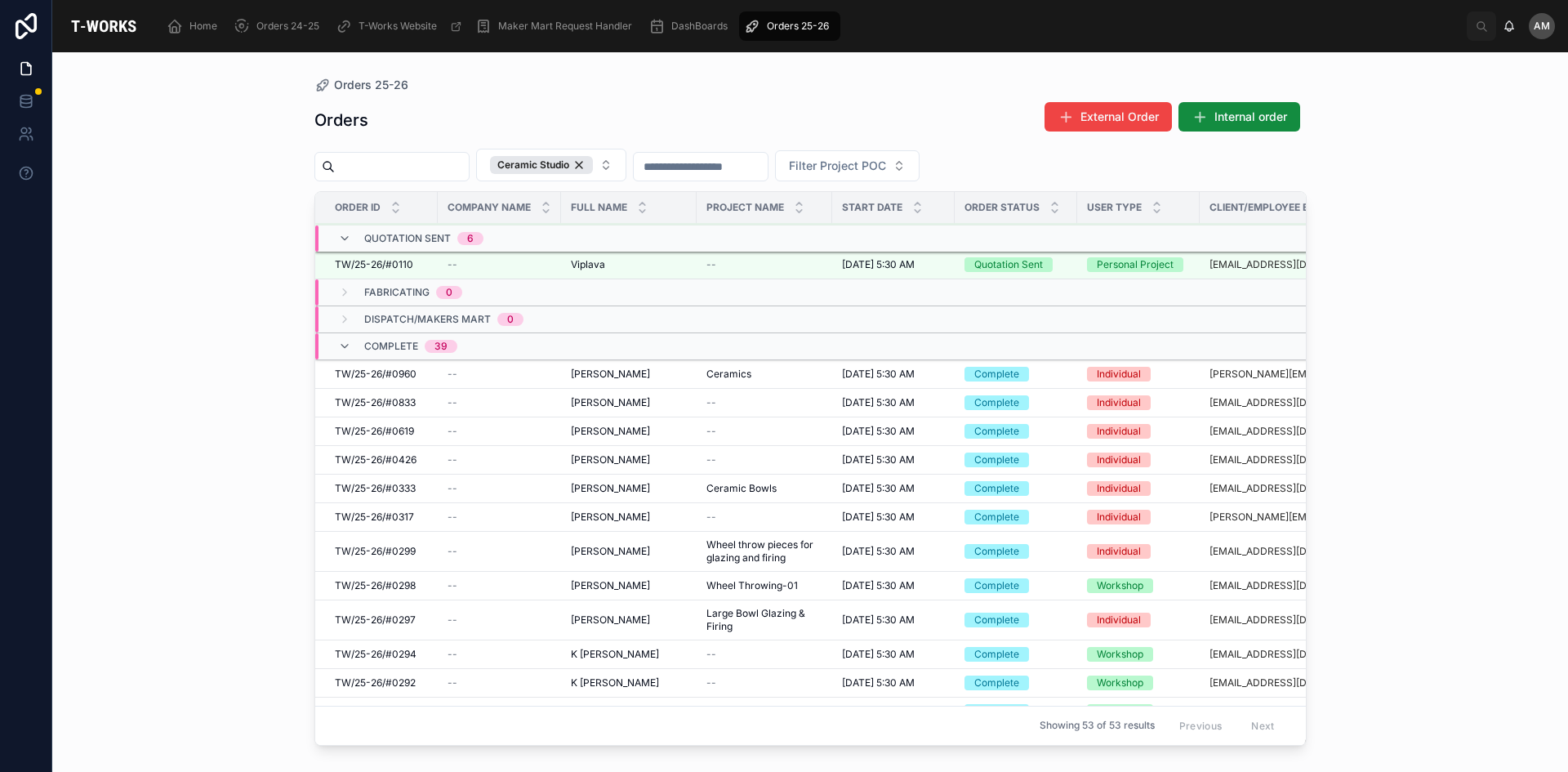
scroll to position [538, 0]
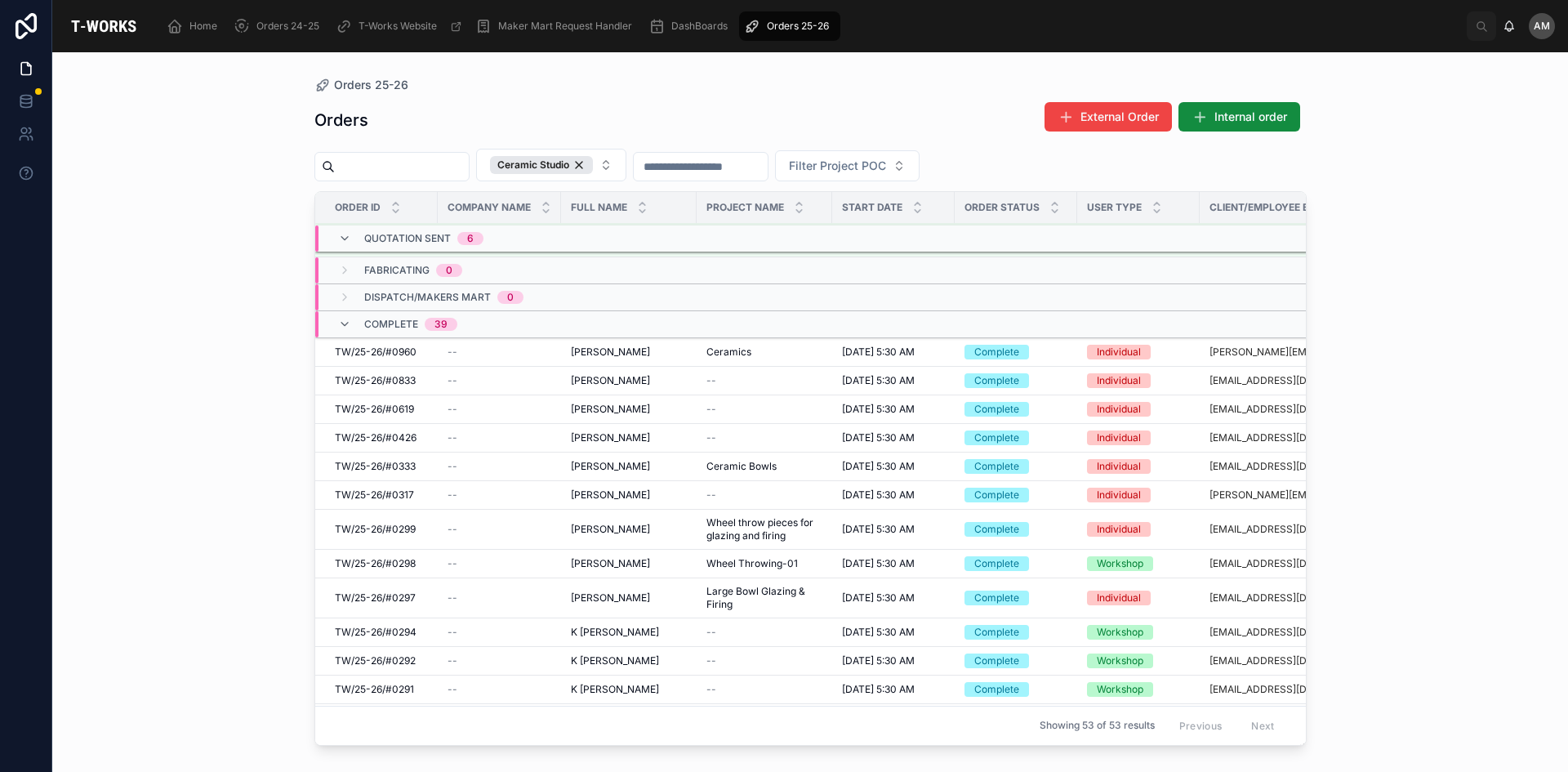
click at [588, 352] on span "[PERSON_NAME]" at bounding box center [610, 352] width 79 height 13
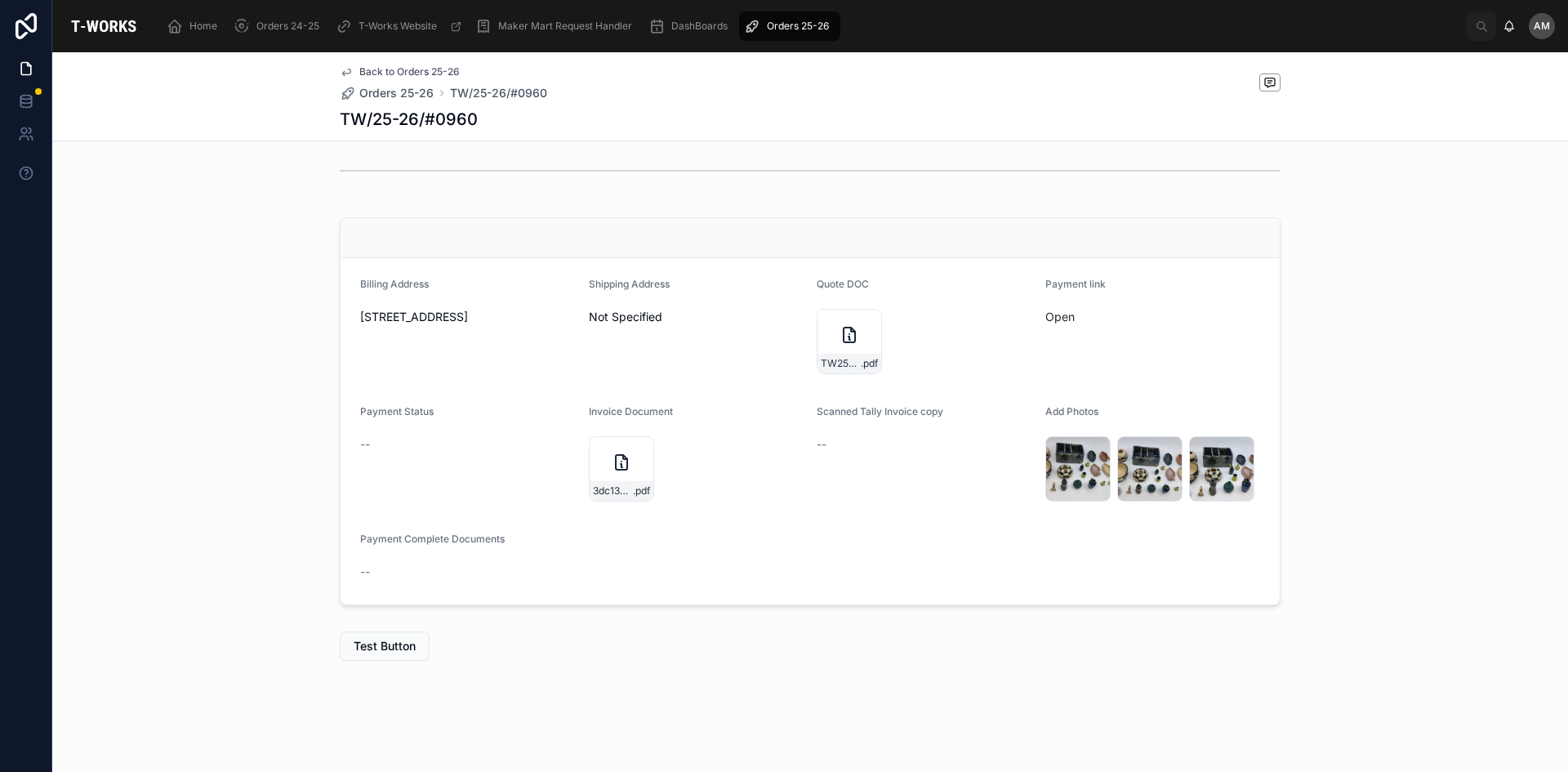
scroll to position [669, 0]
click at [436, 325] on span "[STREET_ADDRESS]" at bounding box center [467, 316] width 215 height 16
copy span "[STREET_ADDRESS]"
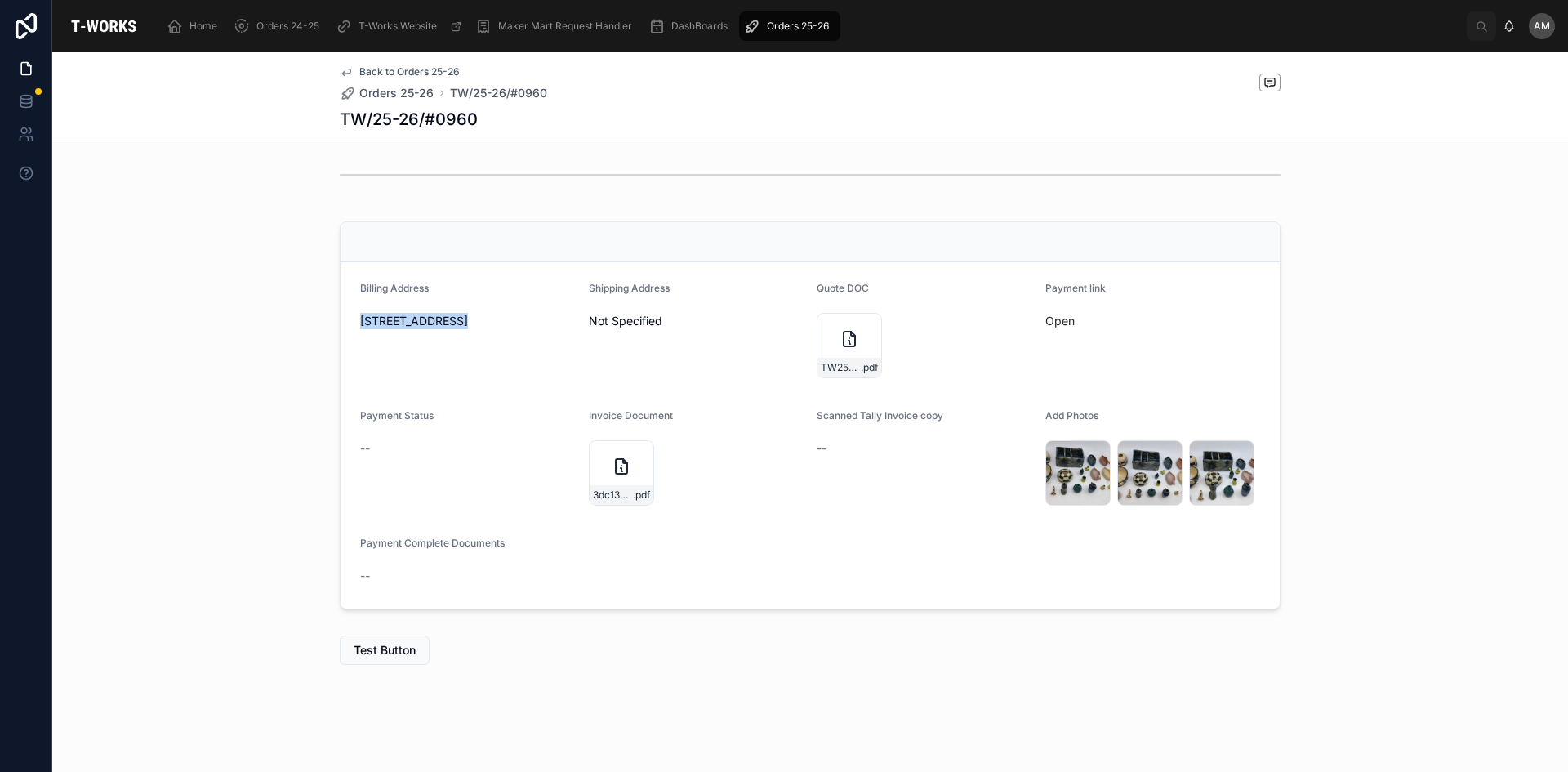
scroll to position [653, 0]
click at [827, 345] on div "TW25-26#0960-(1) .pdf" at bounding box center [849, 344] width 66 height 66
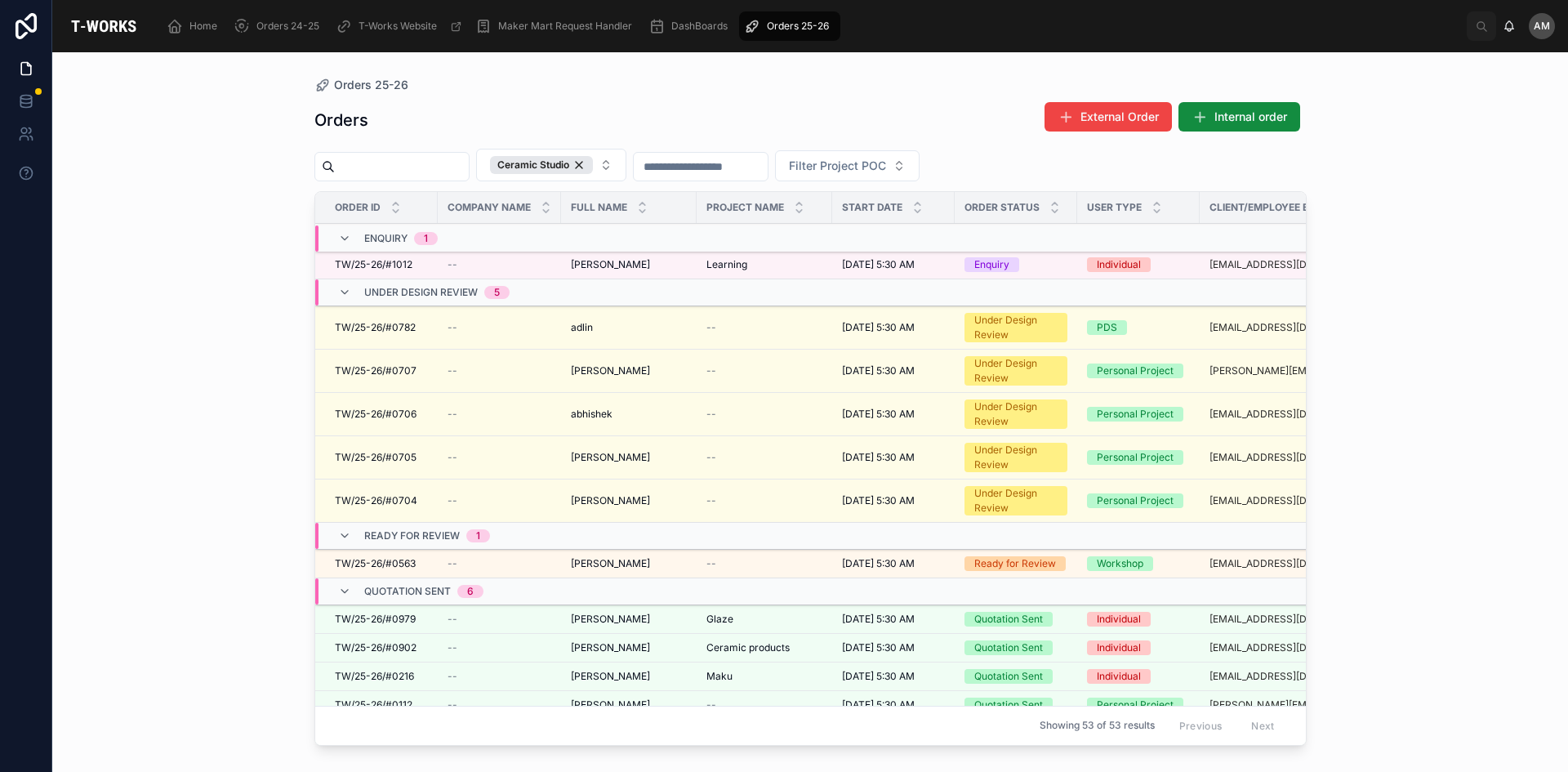
scroll to position [563, 0]
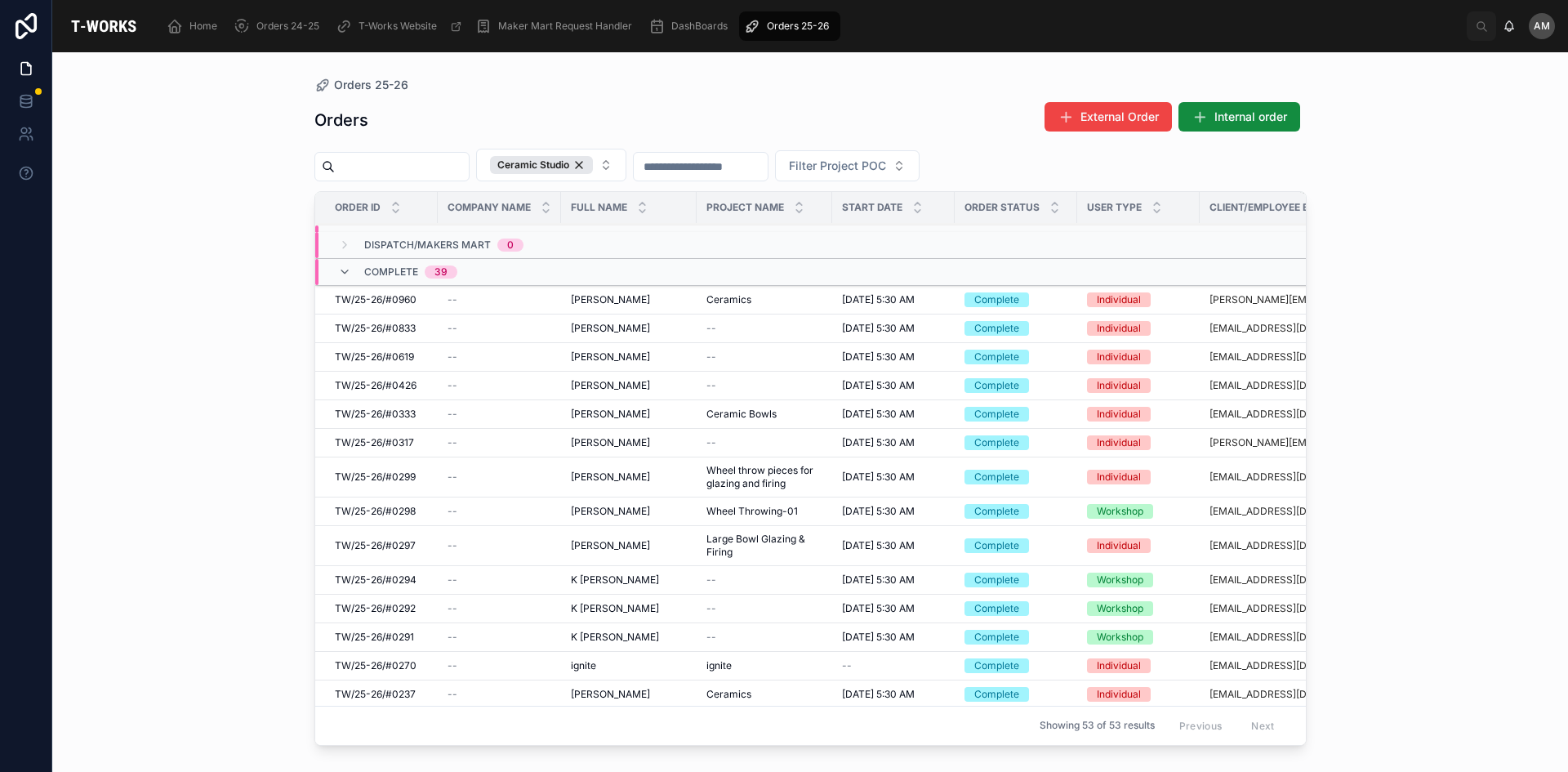
click at [587, 387] on span "[PERSON_NAME]" at bounding box center [610, 386] width 79 height 13
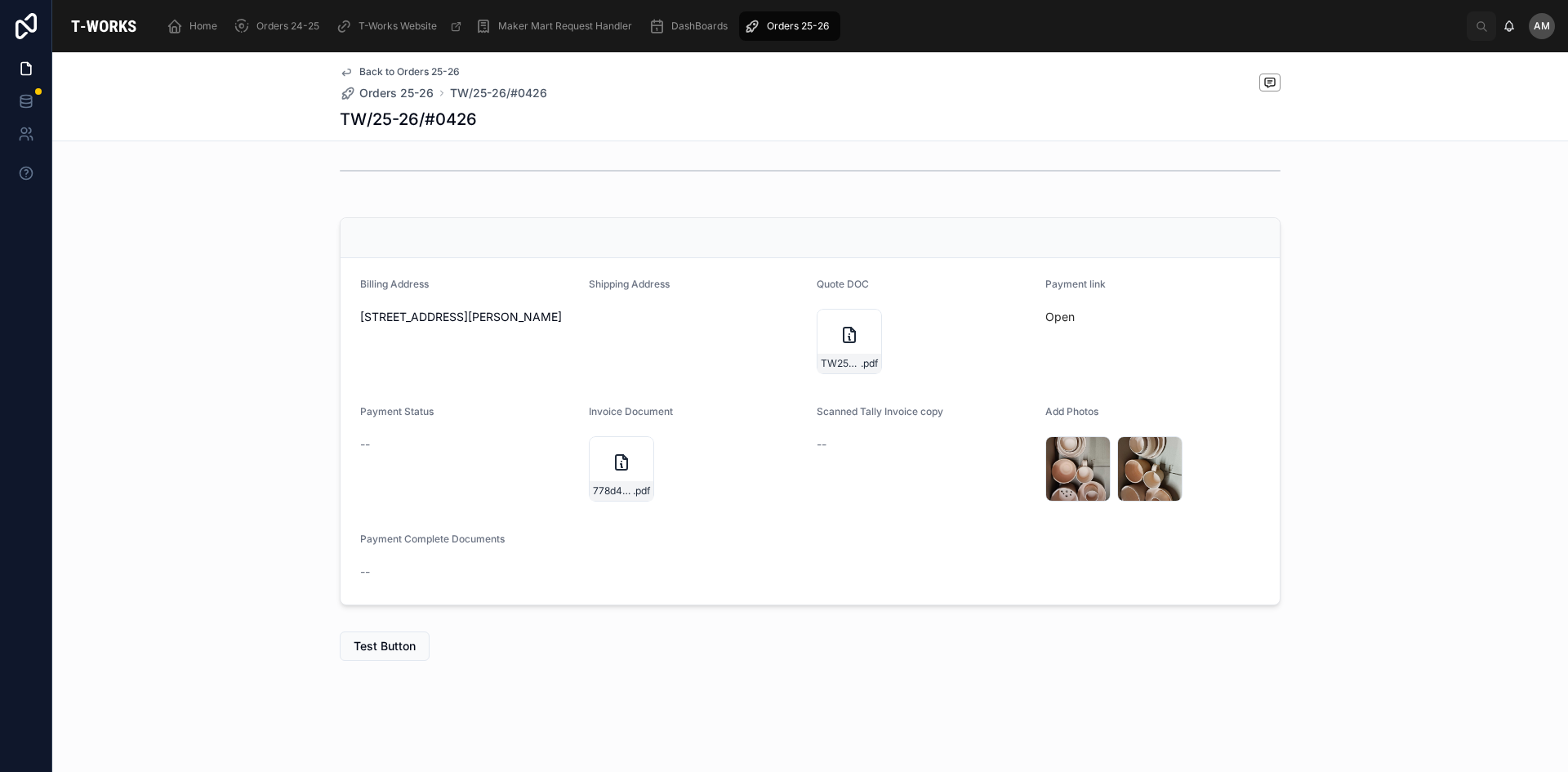
scroll to position [636, 0]
click at [399, 325] on span "[STREET_ADDRESS][PERSON_NAME]" at bounding box center [467, 316] width 215 height 16
copy span "[STREET_ADDRESS][PERSON_NAME]"
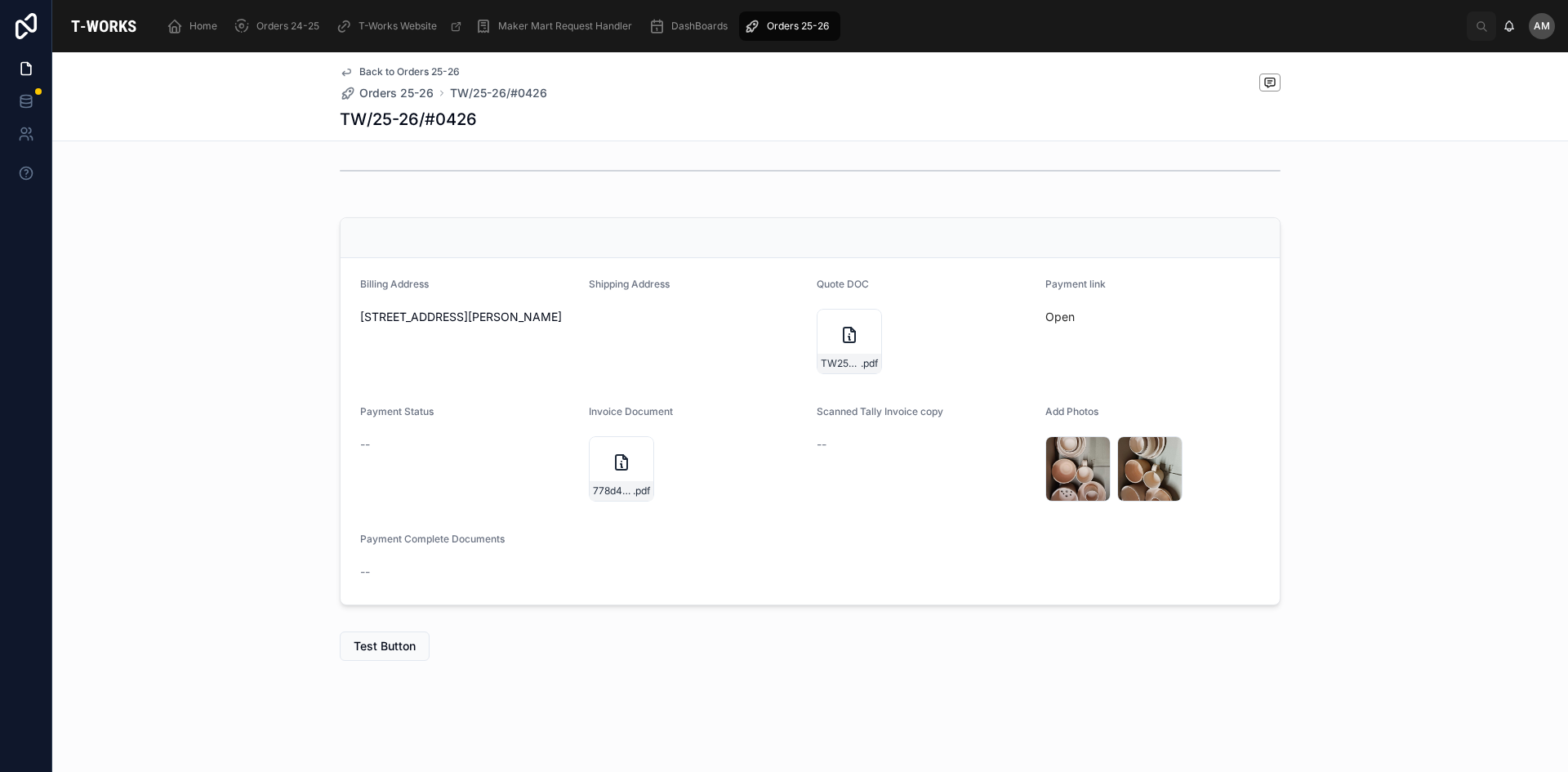
click at [626, 468] on div "778d4a1b-3d8f-45b1-8bdb-9b3eab95df02-[PERSON_NAME]-(0426)-Tax-Invoice01092025 .…" at bounding box center [621, 469] width 66 height 66
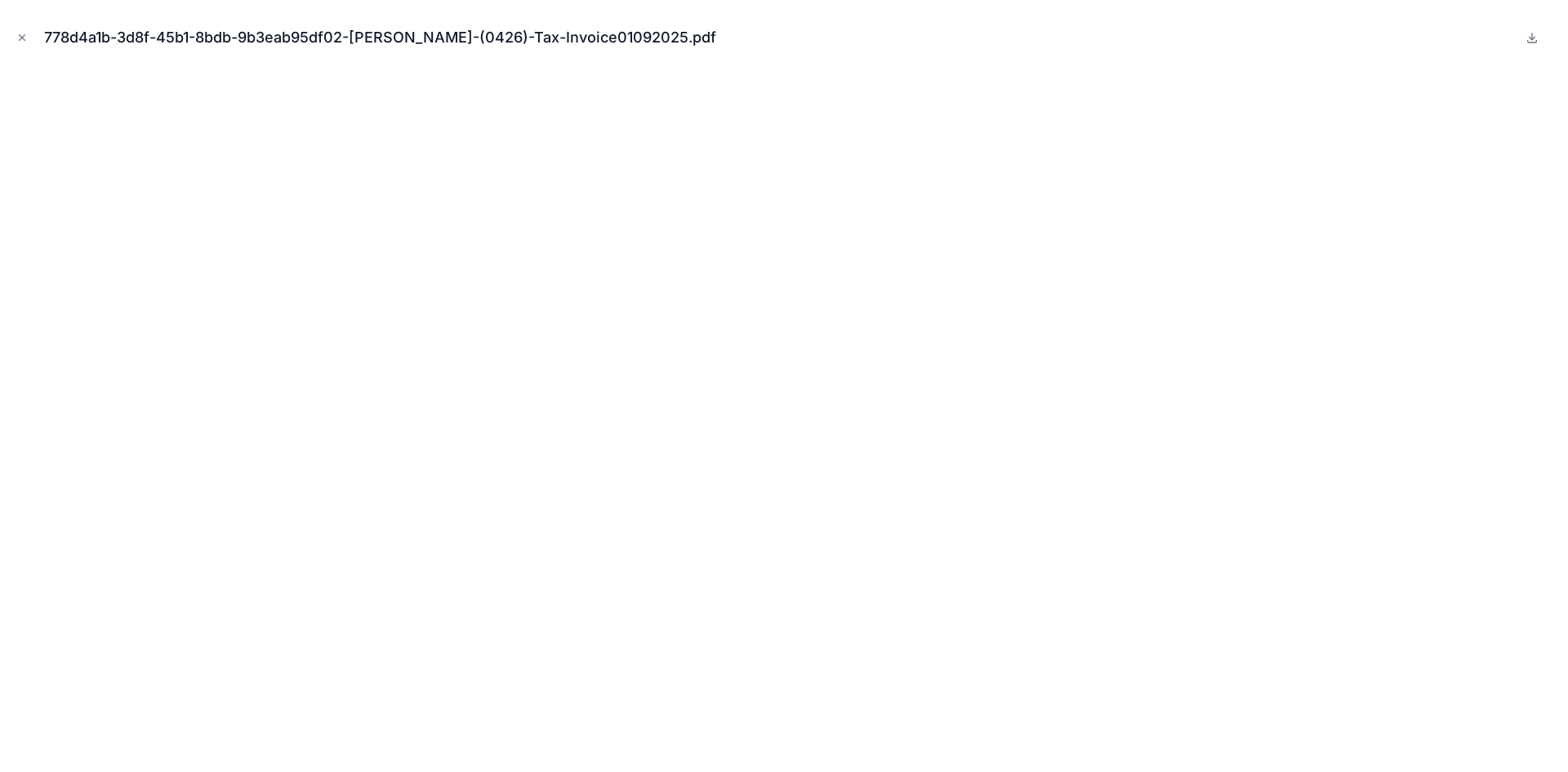
click at [22, 36] on icon "Close modal" at bounding box center [22, 38] width 12 height 12
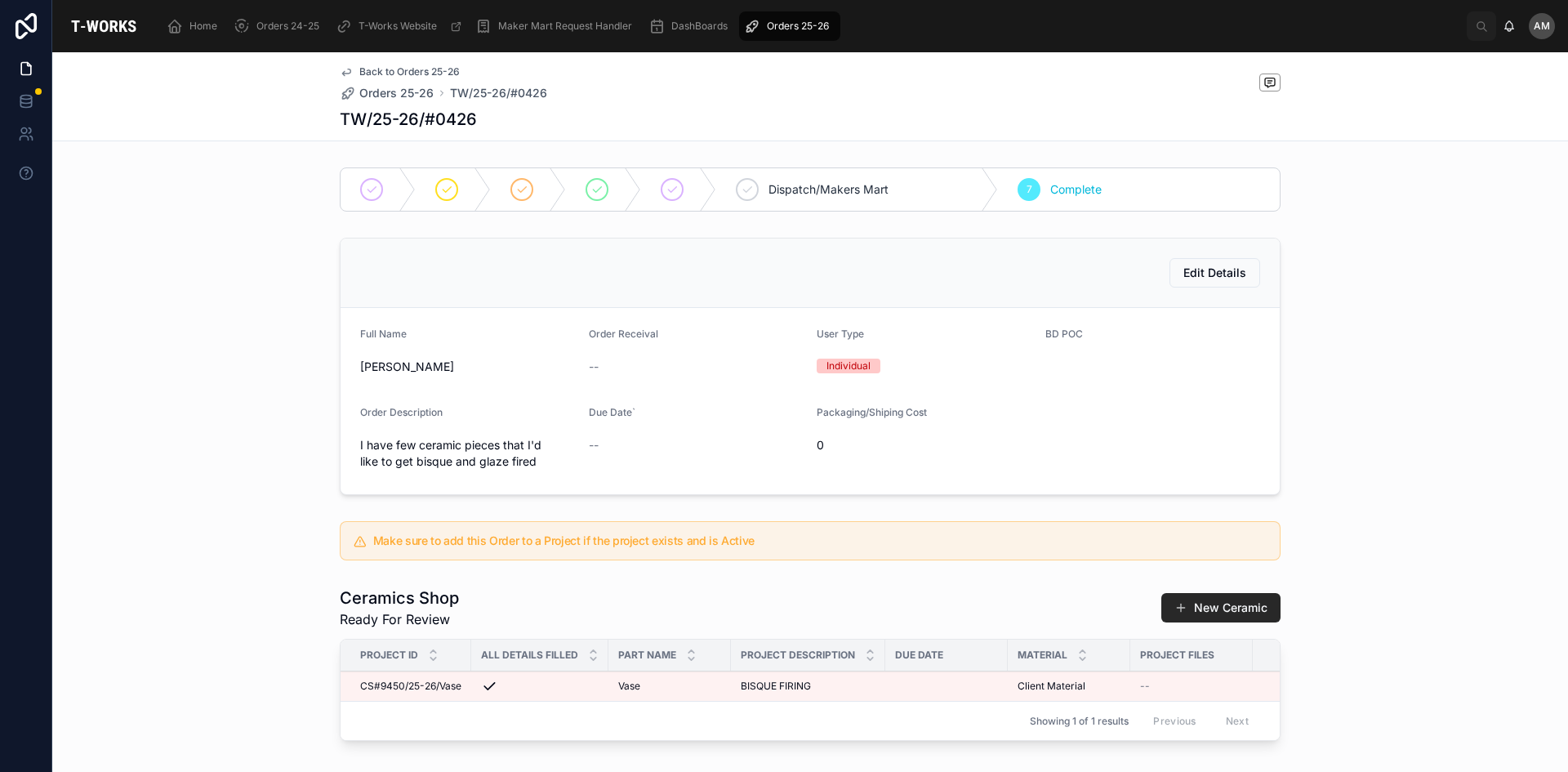
click at [1222, 276] on span "Edit Details" at bounding box center [1214, 272] width 63 height 16
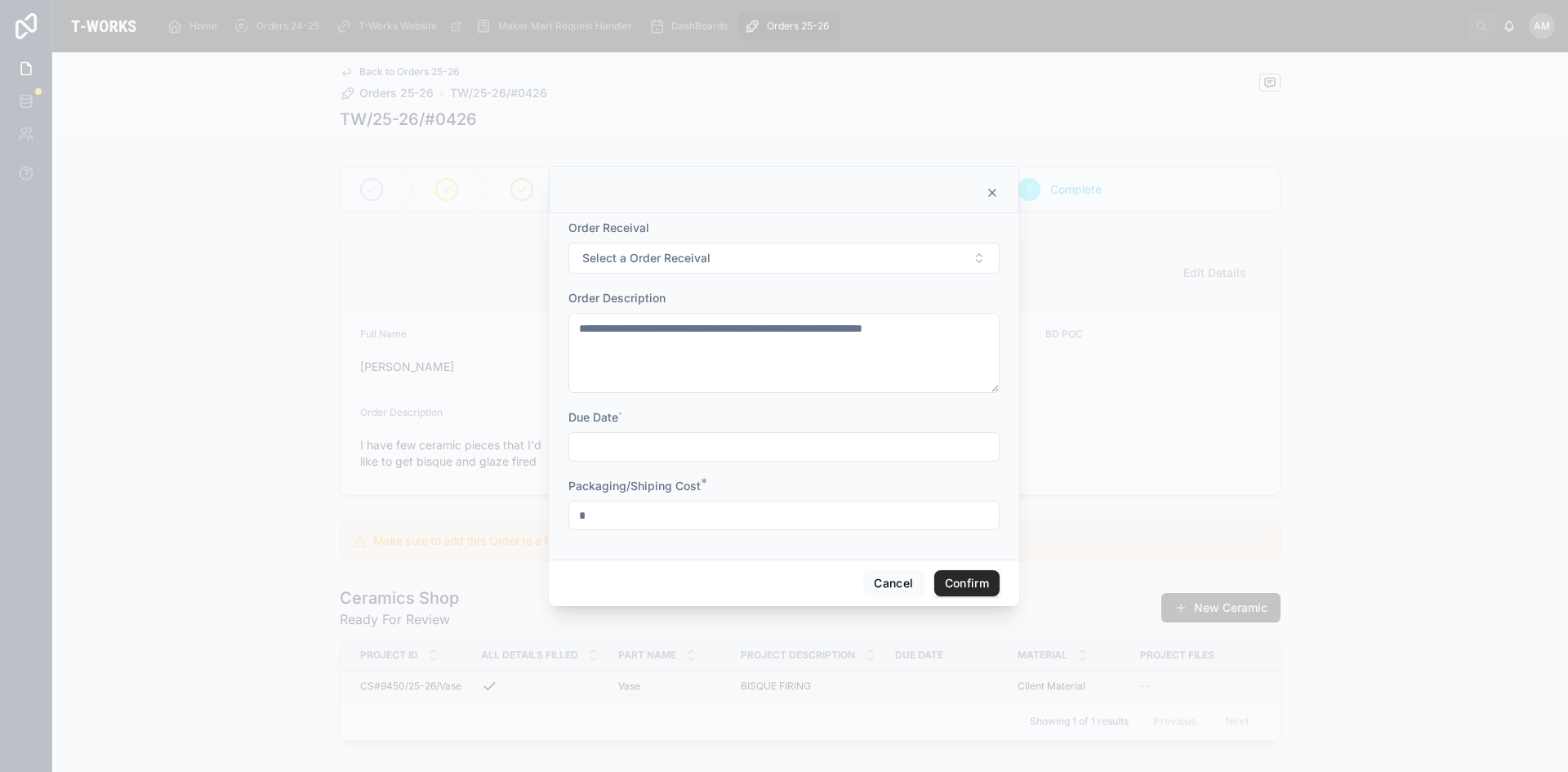
click at [994, 195] on icon at bounding box center [992, 193] width 7 height 7
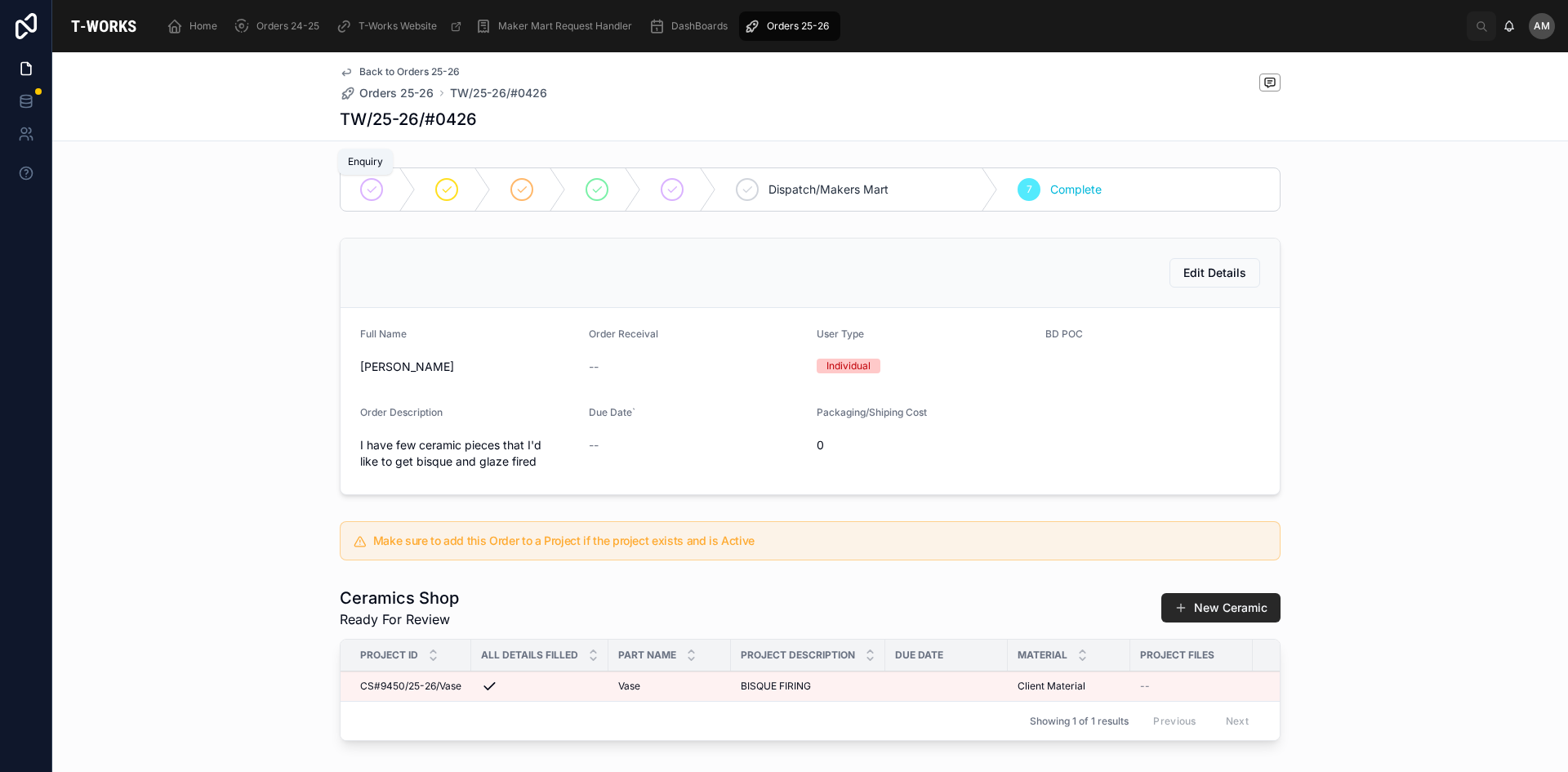
click at [362, 198] on div at bounding box center [371, 189] width 23 height 23
